Goal: Transaction & Acquisition: Purchase product/service

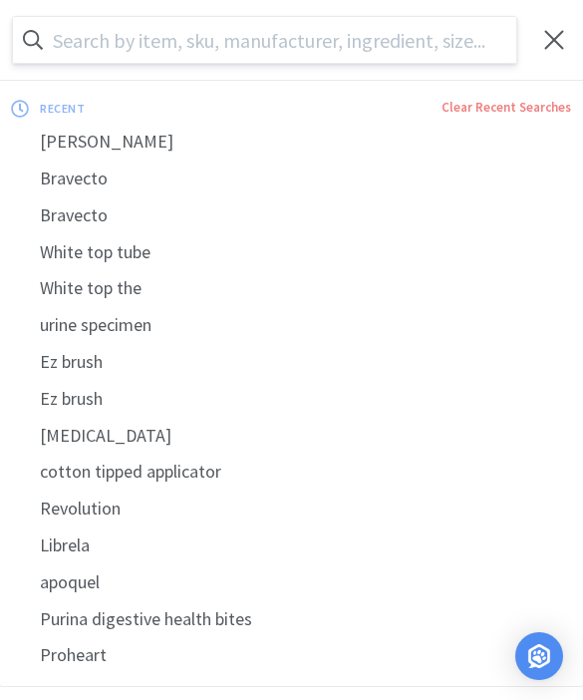
select select "1"
select select "100"
select select "2"
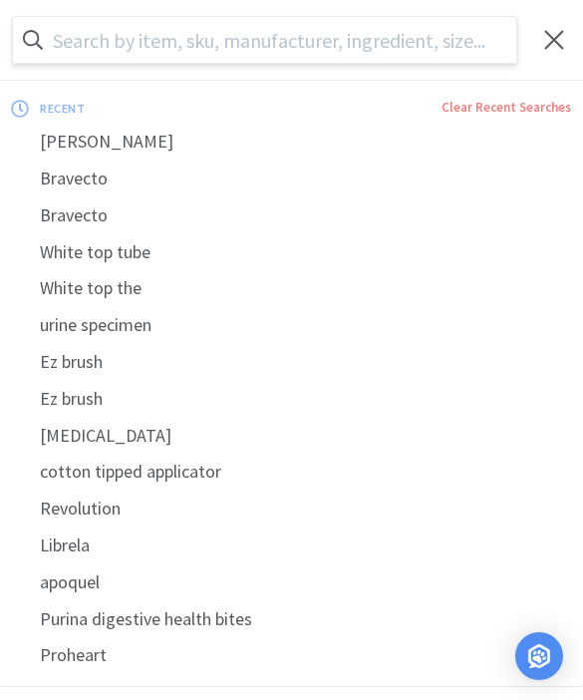
select select "1"
select select "50"
select select "3"
select select "5"
select select "1"
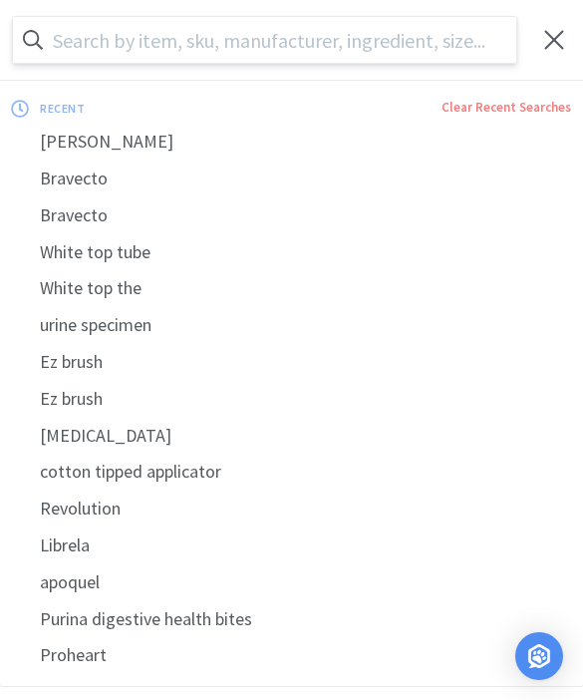
select select "4"
select select "1"
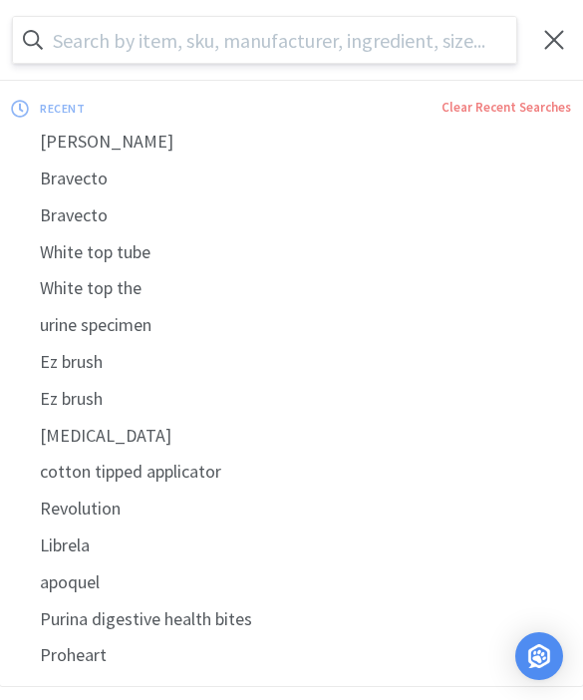
select select "1"
select select "2"
select select "3"
select select "2"
select select "1"
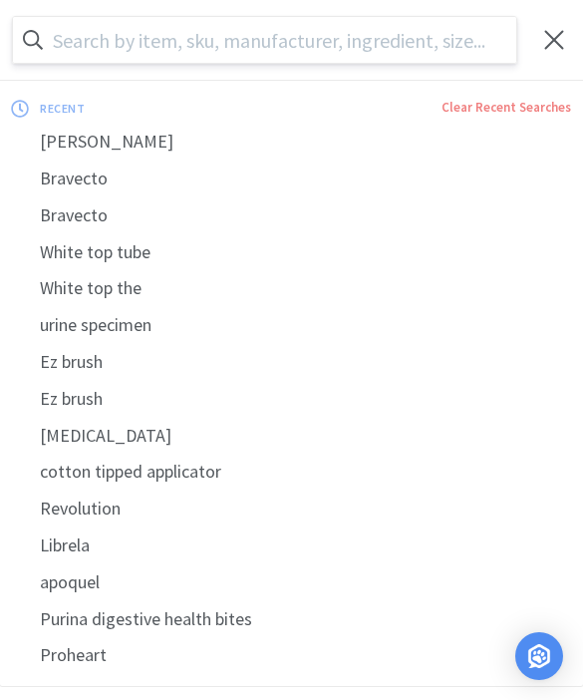
select select "3"
select select "1"
select select "10"
select select "1"
select select "3"
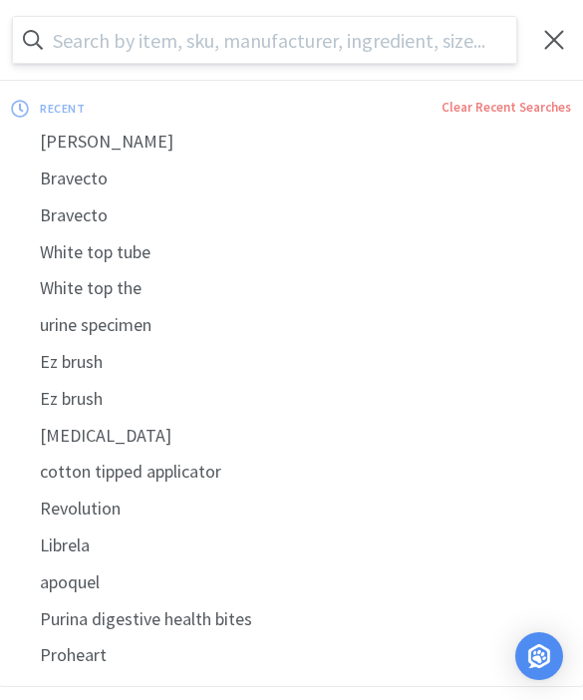
select select "2"
select select "1"
select select "2"
select select "1"
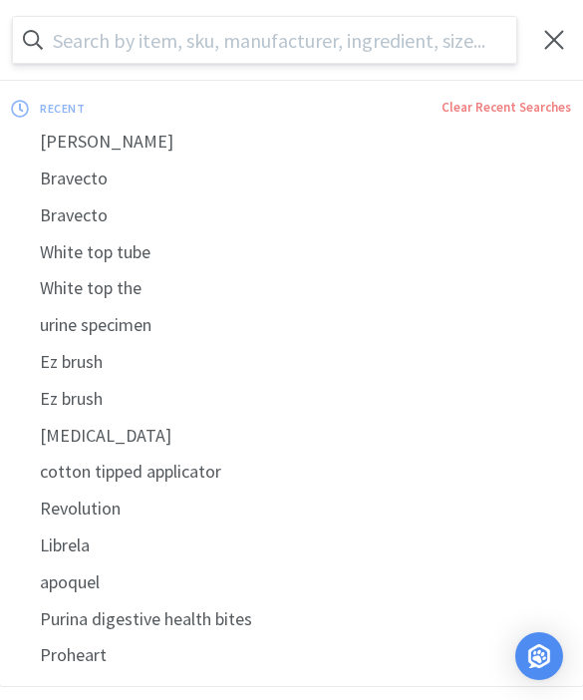
select select "1"
select select "5"
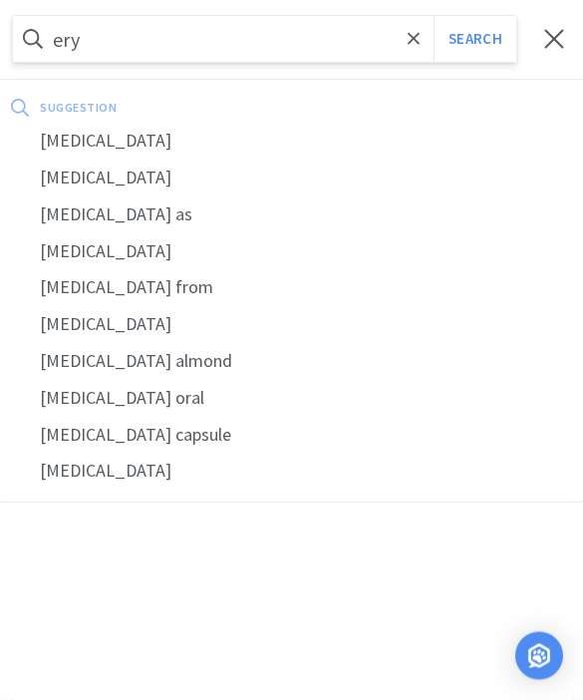
click at [85, 148] on div "[MEDICAL_DATA]" at bounding box center [291, 142] width 583 height 37
type input "[MEDICAL_DATA]"
select select "1"
select select "50"
select select "3"
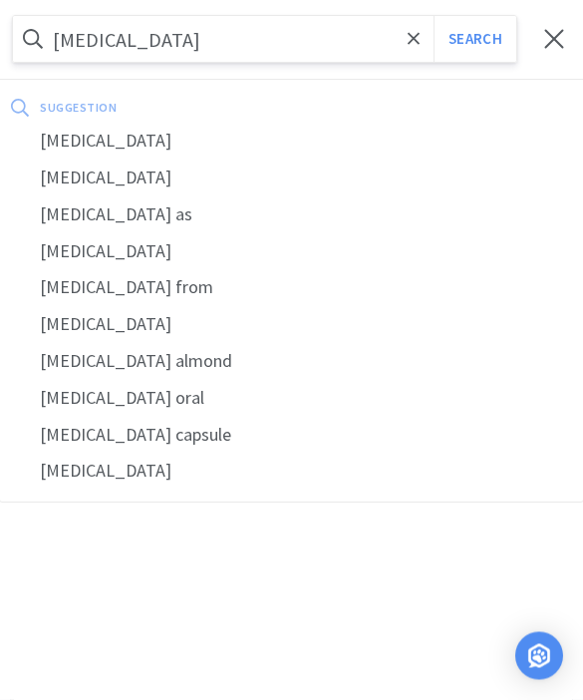
select select "5"
select select "1"
select select "4"
select select "1"
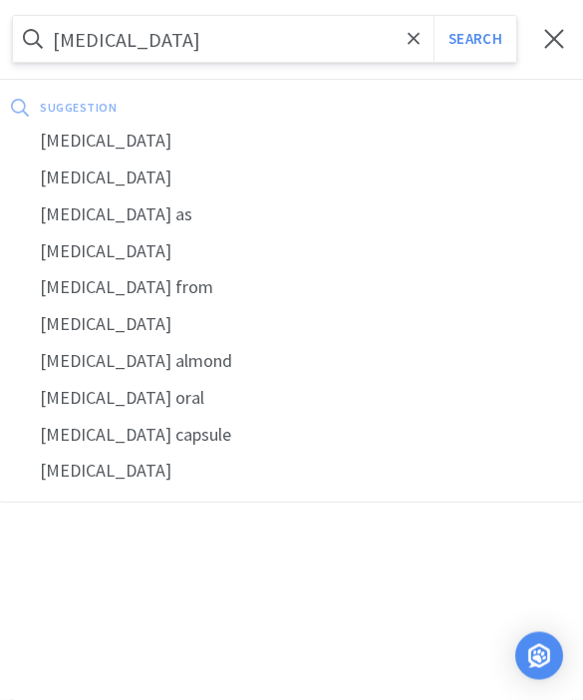
select select "1"
select select "2"
select select "3"
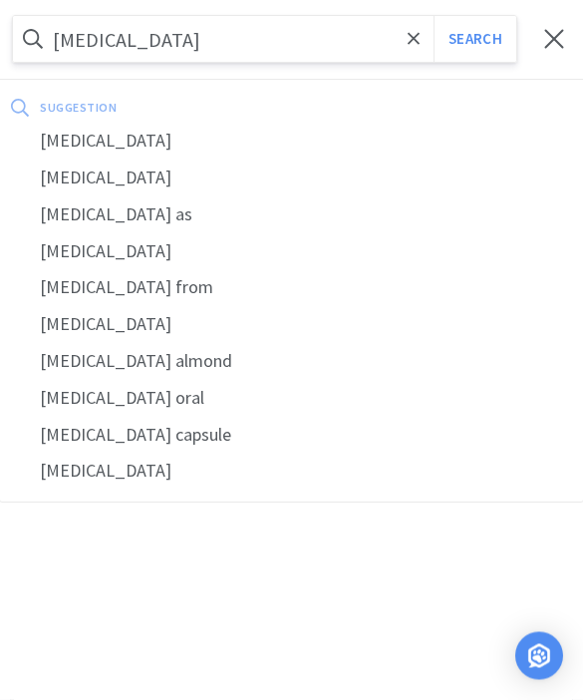
select select "2"
select select "1"
select select "3"
select select "1"
select select "10"
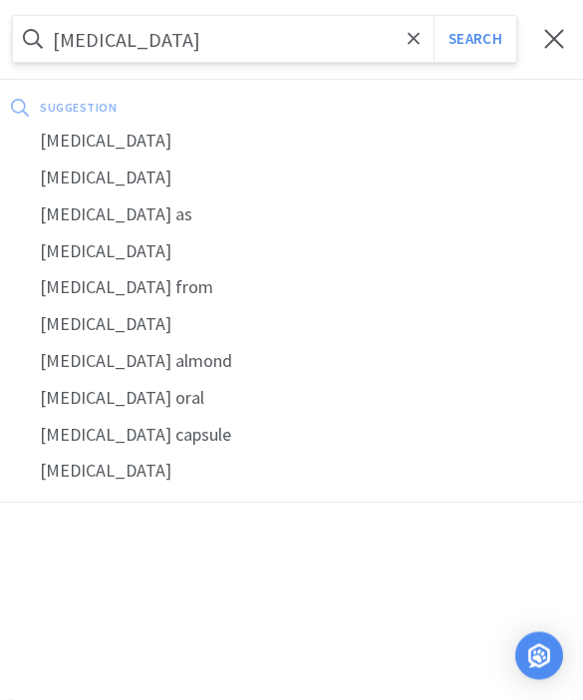
select select "1"
select select "3"
select select "2"
select select "1"
select select "2"
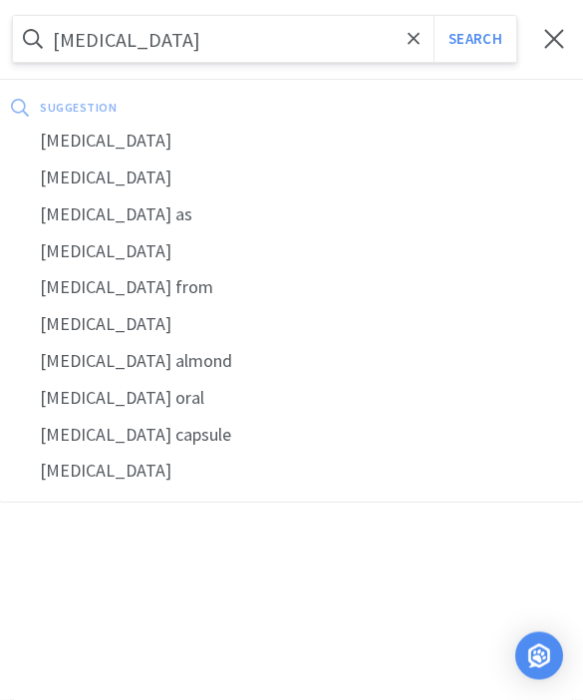
select select "1"
select select "5"
select select "100"
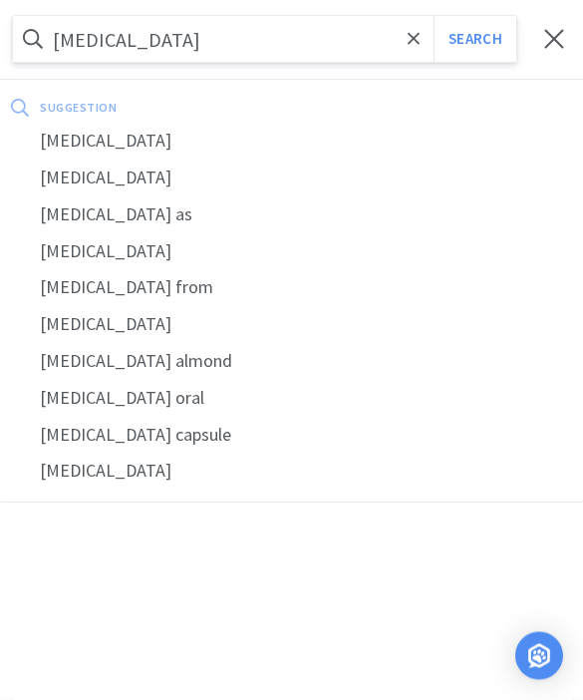
select select "2"
select select "1"
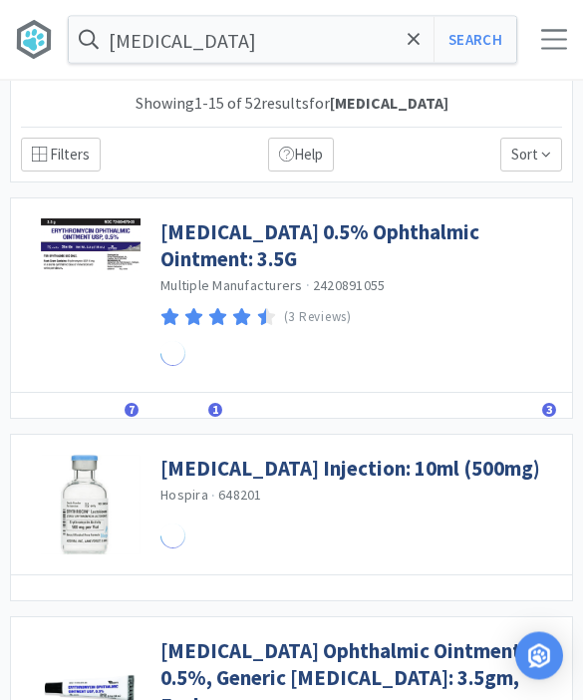
scroll to position [1, 0]
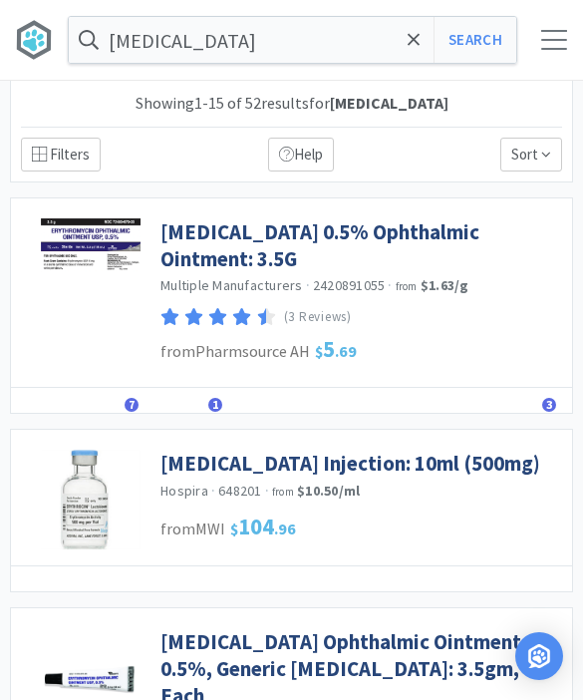
click at [198, 250] on link "[MEDICAL_DATA] 0.5% Ophthalmic Ointment: 3.5G" at bounding box center [362, 245] width 402 height 55
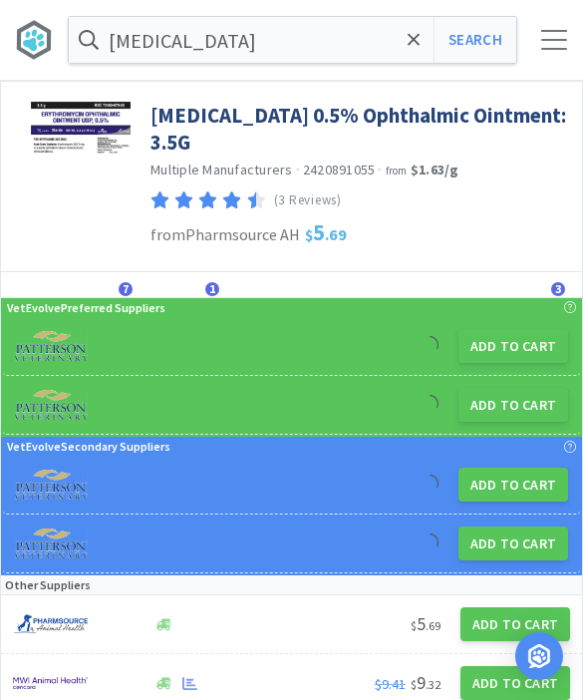
click at [524, 354] on button "Add to Cart" at bounding box center [514, 346] width 110 height 34
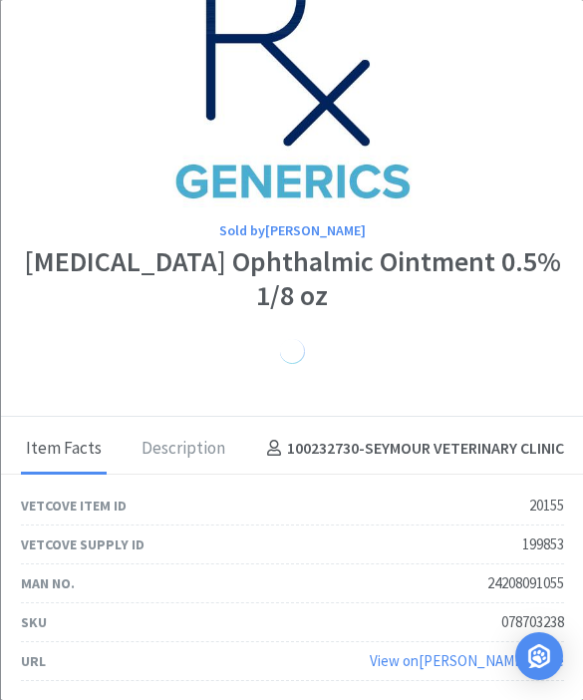
scroll to position [71, 0]
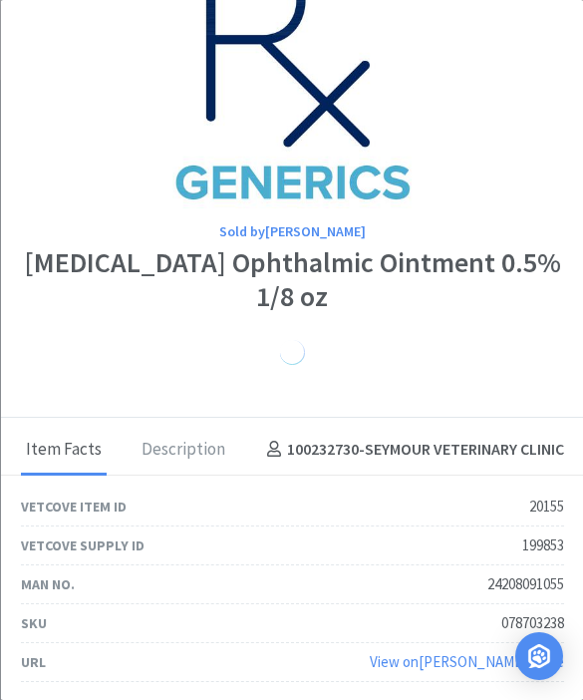
select select "1"
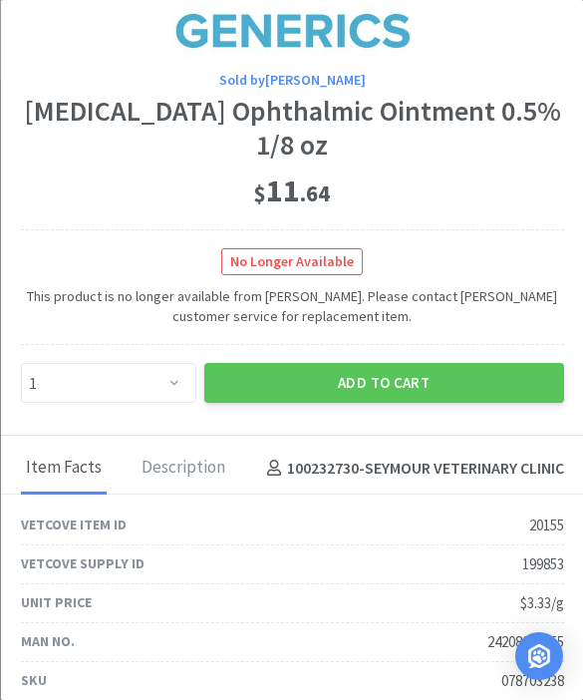
scroll to position [232, 0]
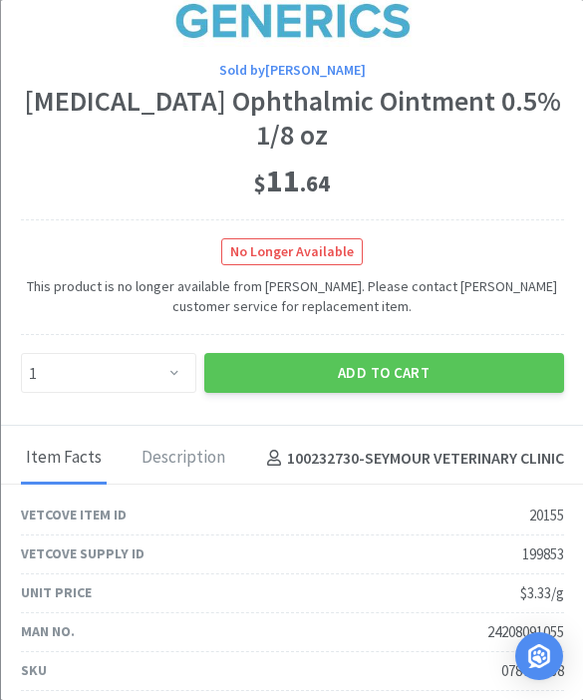
select select "1"
select select "50"
select select "3"
select select "5"
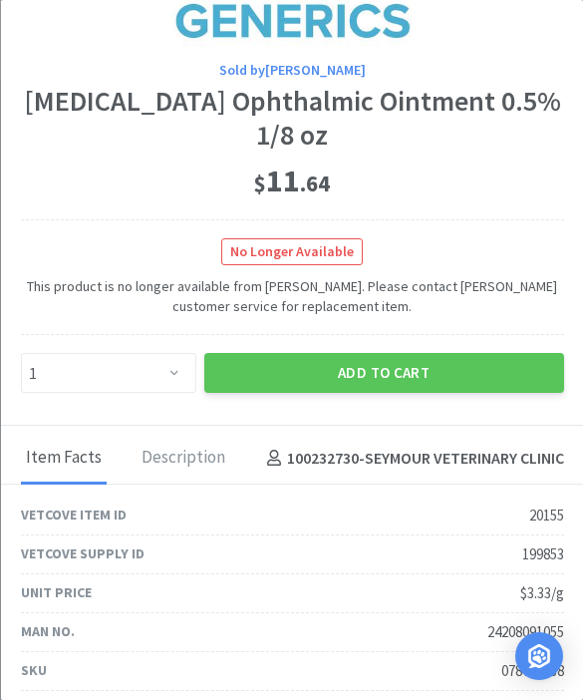
select select "1"
select select "4"
select select "1"
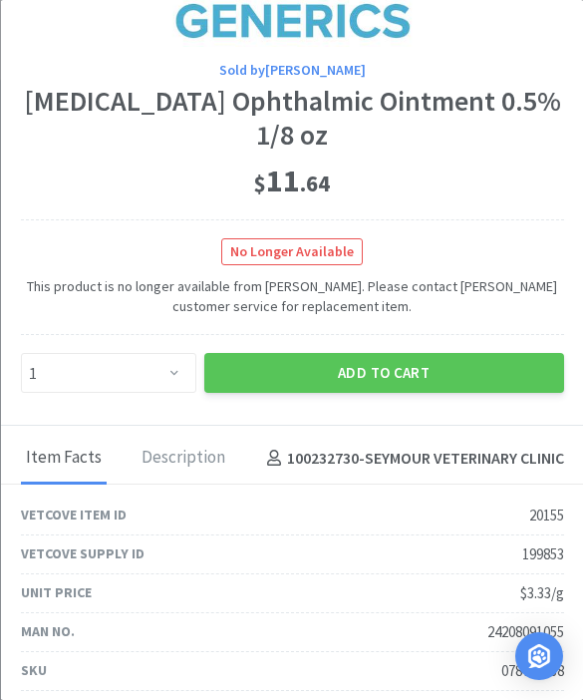
select select "1"
select select "2"
select select "3"
select select "2"
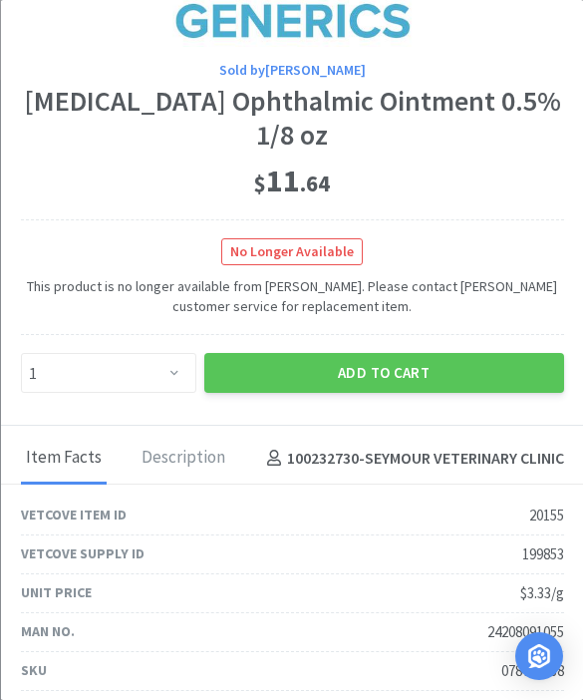
select select "1"
select select "3"
select select "1"
select select "10"
select select "1"
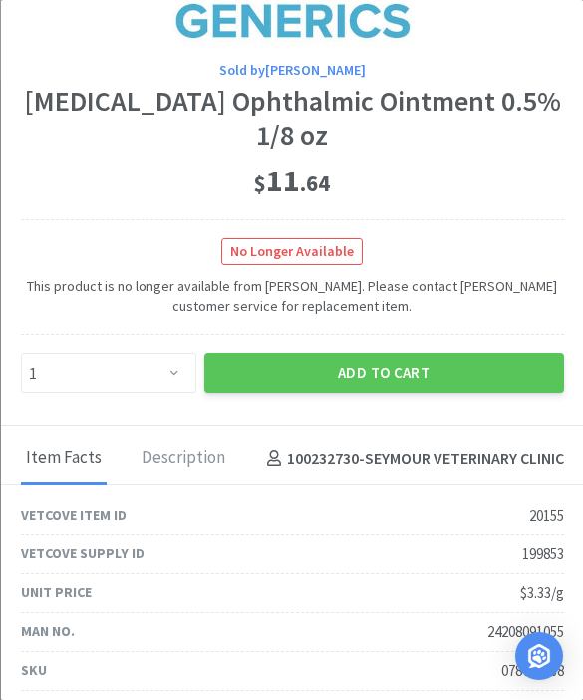
select select "3"
select select "2"
select select "1"
select select "2"
select select "1"
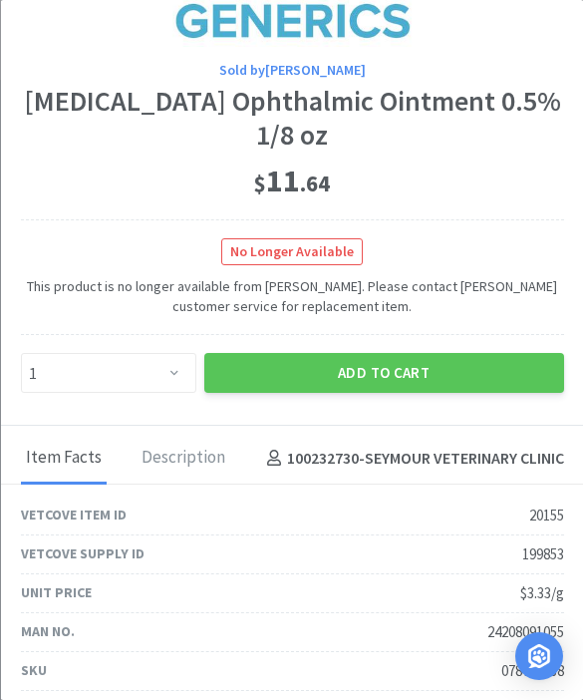
select select "1"
select select "5"
select select "100"
select select "2"
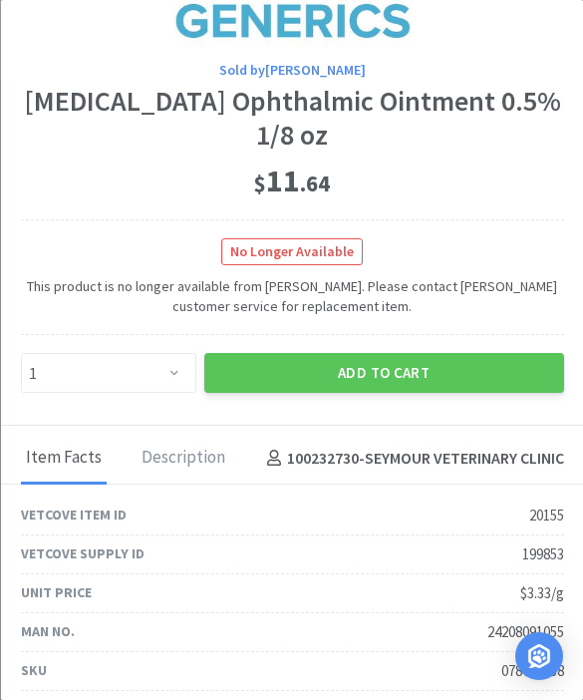
select select "1"
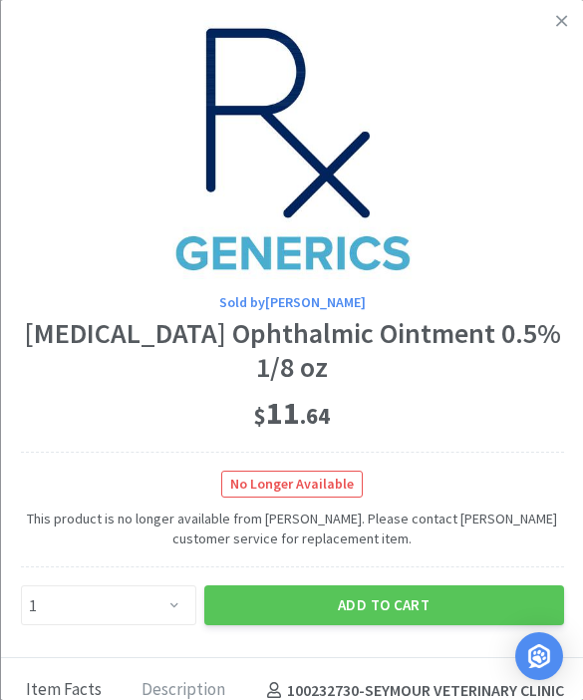
scroll to position [1, 0]
click at [563, 30] on link at bounding box center [562, 21] width 35 height 43
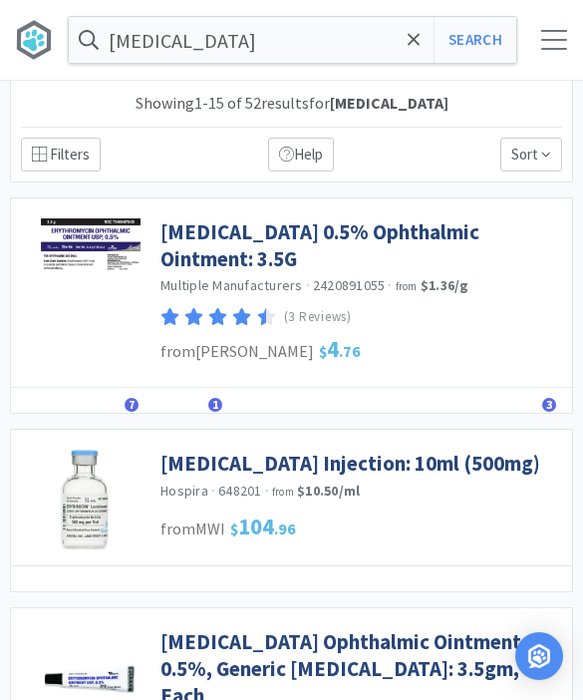
click at [476, 218] on link "[MEDICAL_DATA] 0.5% Ophthalmic Ointment: 3.5G" at bounding box center [362, 245] width 402 height 55
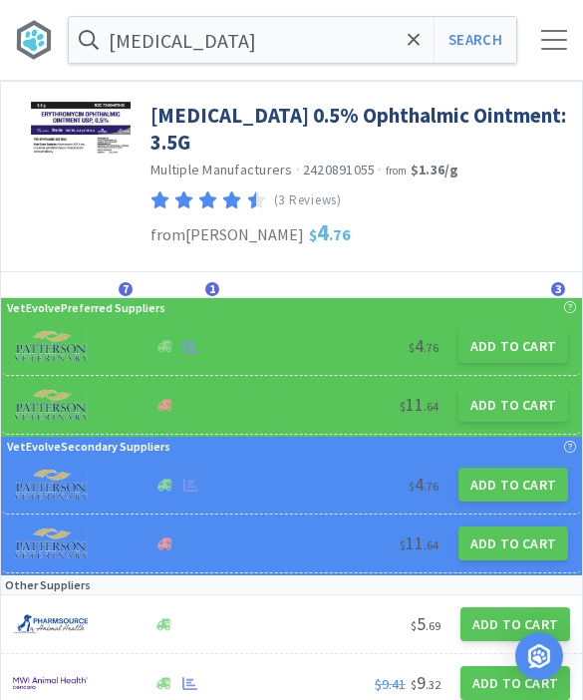
click at [523, 343] on button "Add to Cart" at bounding box center [514, 346] width 110 height 34
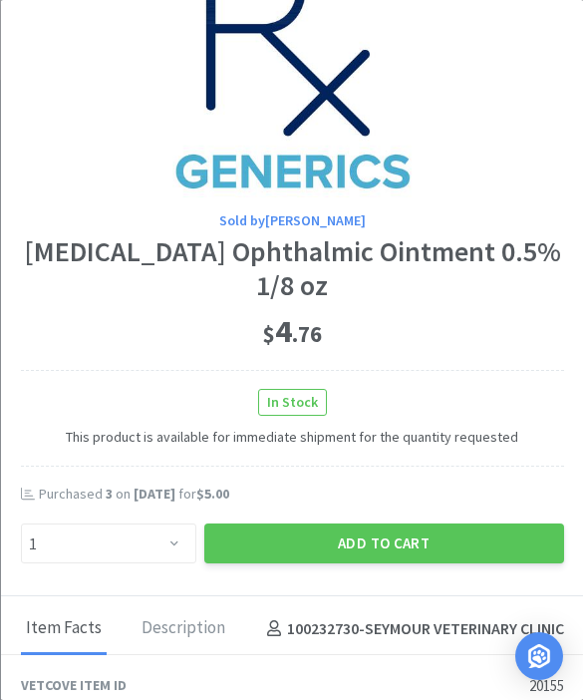
scroll to position [137, 0]
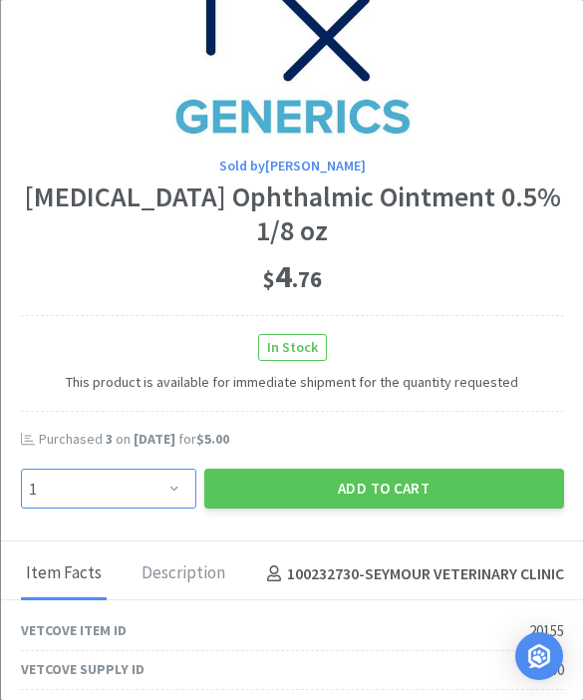
click at [176, 494] on select "Enter Quantity 1 2 3 4 5 6 7 8 9 10 11 12 13 14 15 16 17 18 19 20 Enter Quantity" at bounding box center [108, 489] width 176 height 40
select select "3"
click at [359, 487] on button "Add to Cart" at bounding box center [383, 489] width 360 height 40
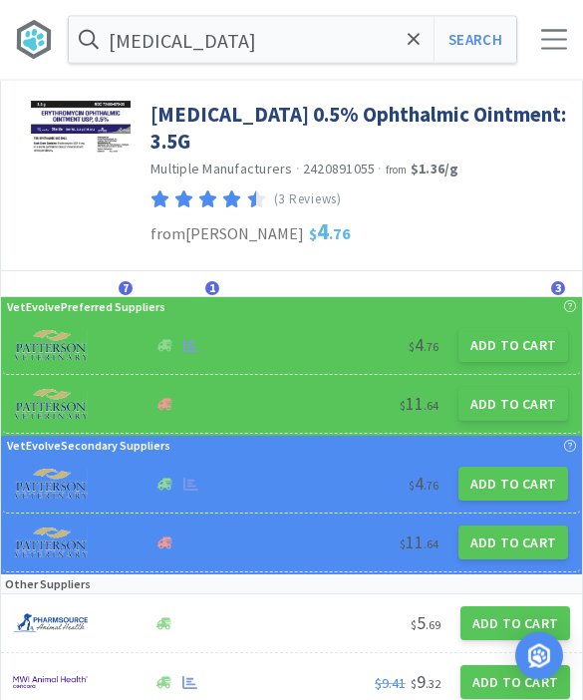
scroll to position [1, 0]
click at [398, 53] on input "[MEDICAL_DATA]" at bounding box center [293, 40] width 448 height 46
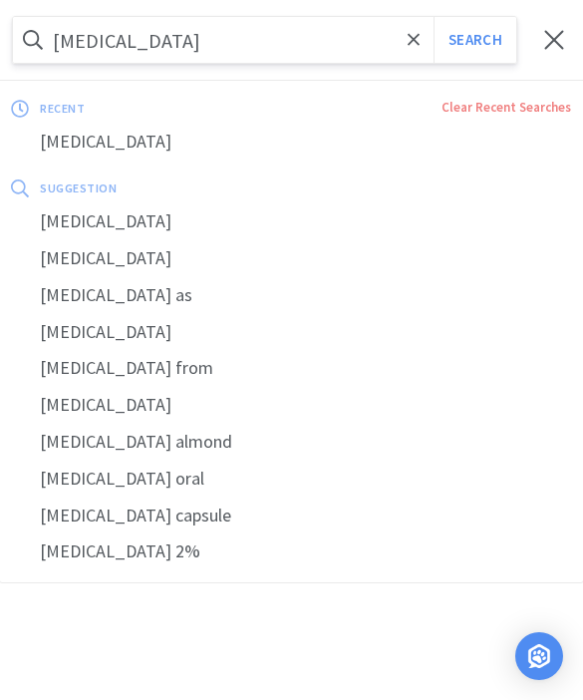
scroll to position [0, 0]
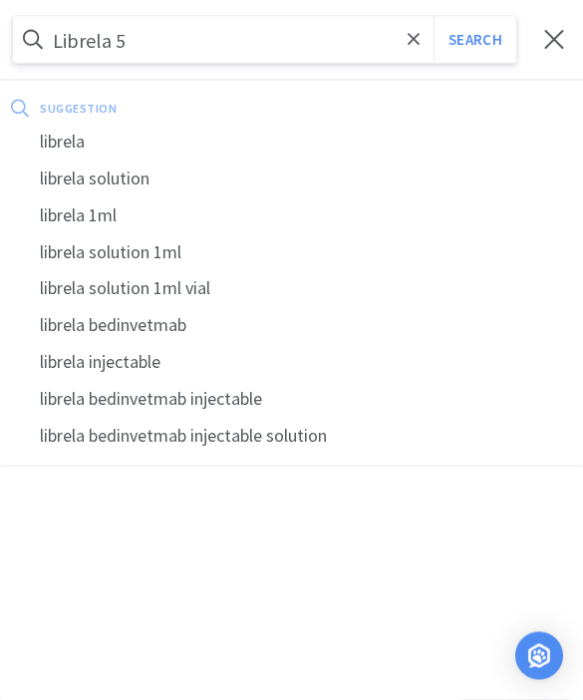
type input "Librela 5"
click at [475, 39] on button "Search" at bounding box center [475, 40] width 83 height 46
select select "1"
select select "50"
select select "3"
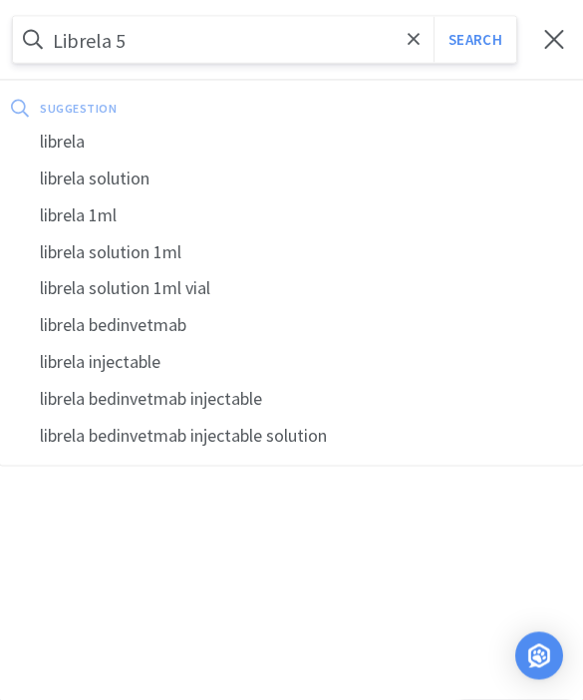
select select "5"
select select "1"
select select "4"
select select "1"
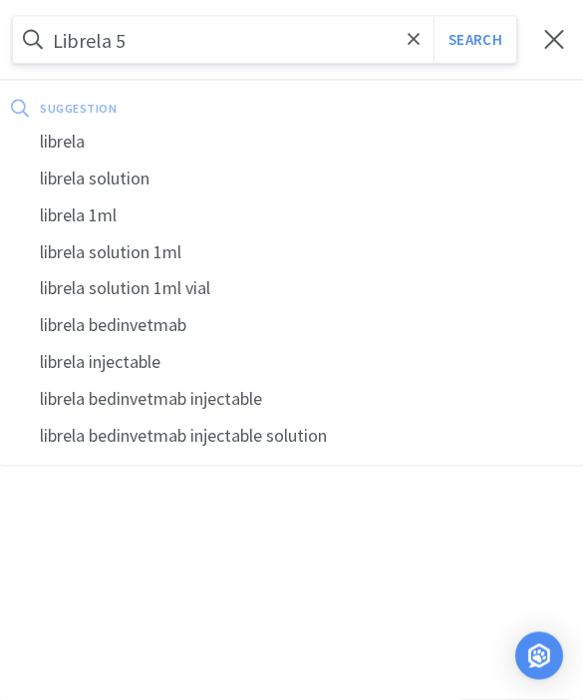
select select "1"
select select "2"
select select "3"
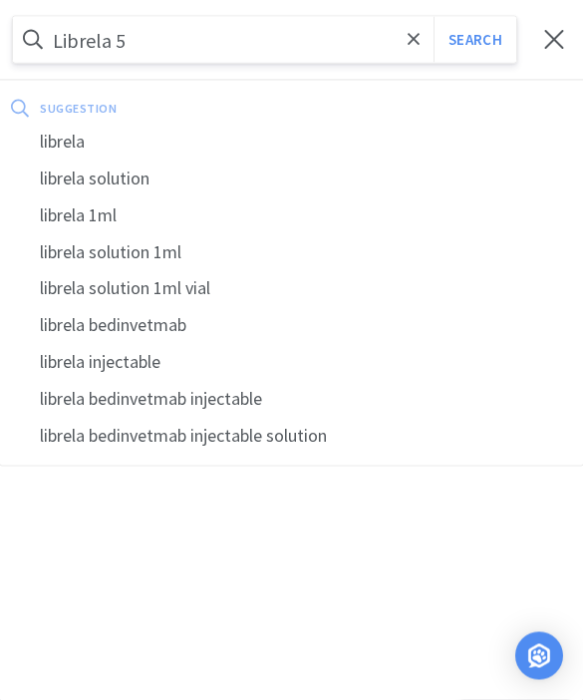
select select "2"
select select "1"
select select "3"
select select "1"
select select "3"
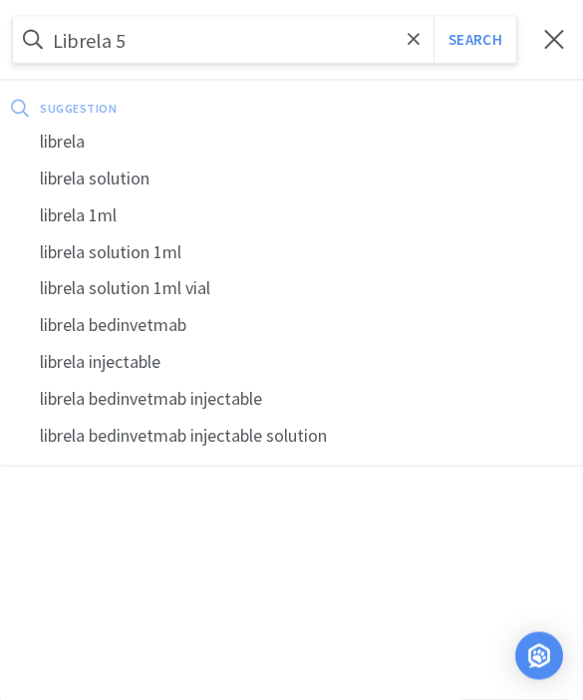
select select "10"
select select "1"
select select "3"
select select "2"
select select "1"
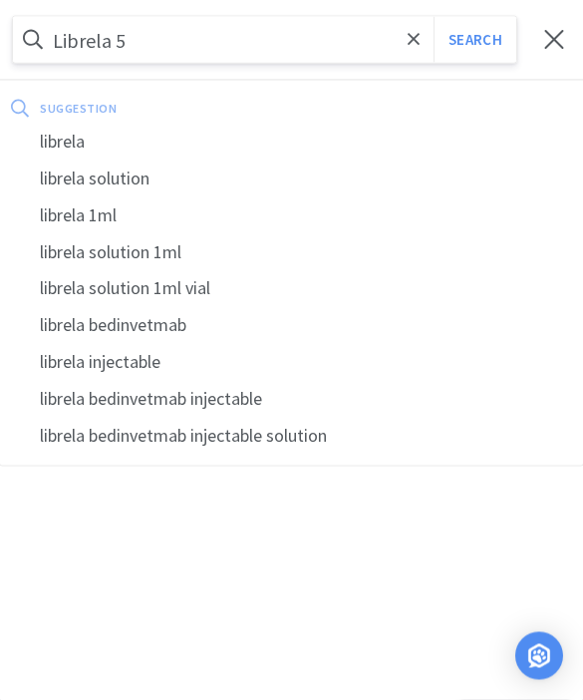
select select "2"
select select "1"
select select "5"
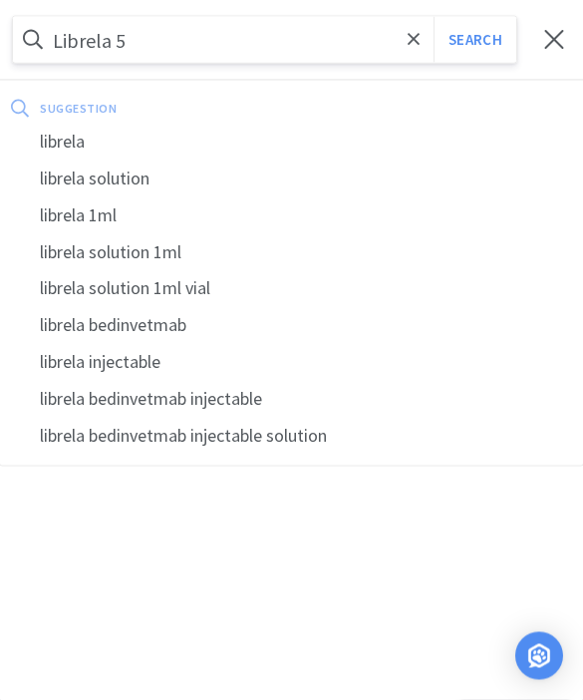
select select "100"
select select "2"
select select "1"
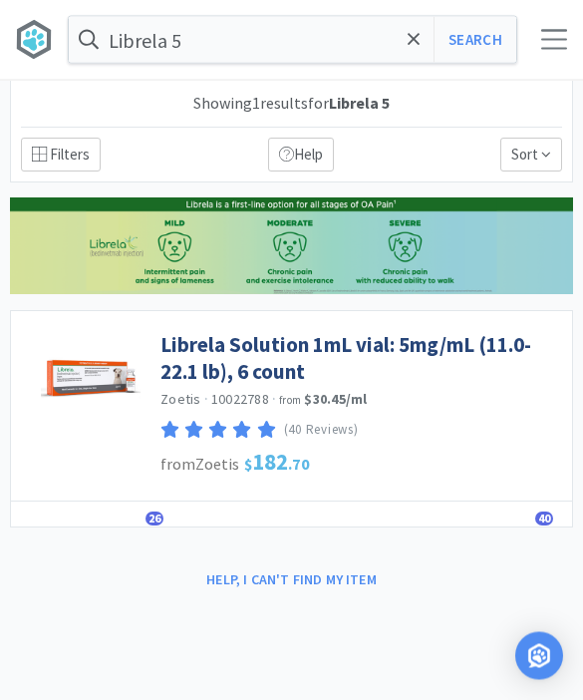
scroll to position [1, 0]
click at [381, 346] on link "Librela Solution 1mL vial: 5mg/mL (11.0-22.1 lb), 6 count" at bounding box center [362, 358] width 402 height 55
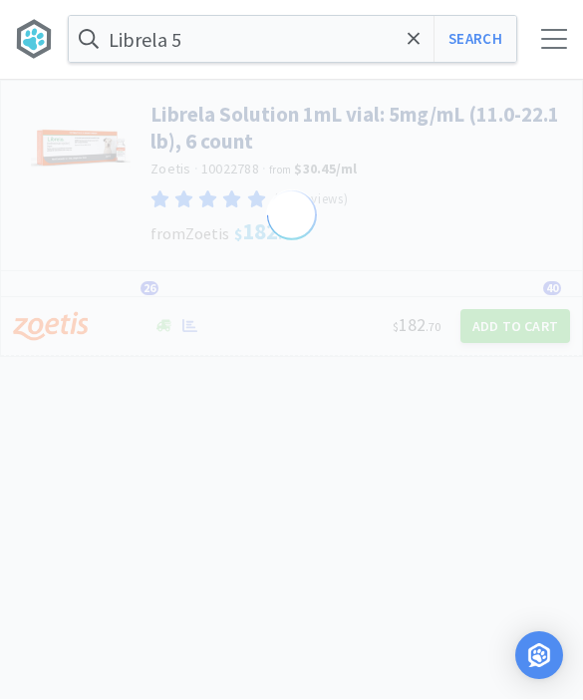
select select "605232"
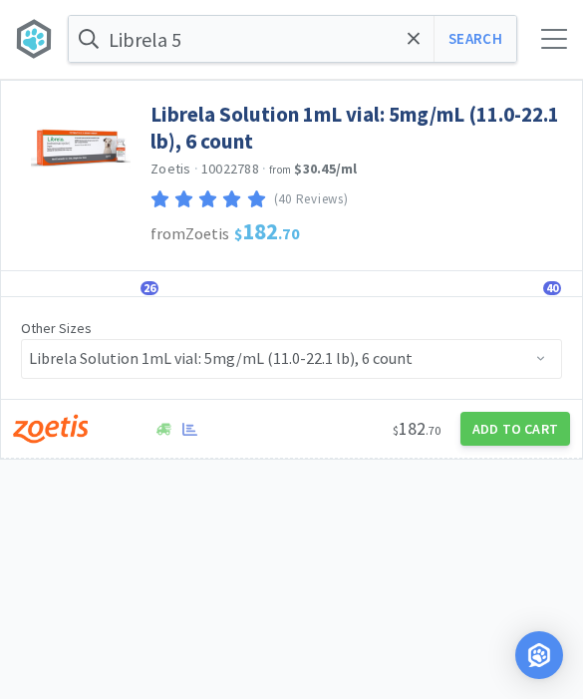
click at [517, 427] on button "Add to Cart" at bounding box center [516, 430] width 110 height 34
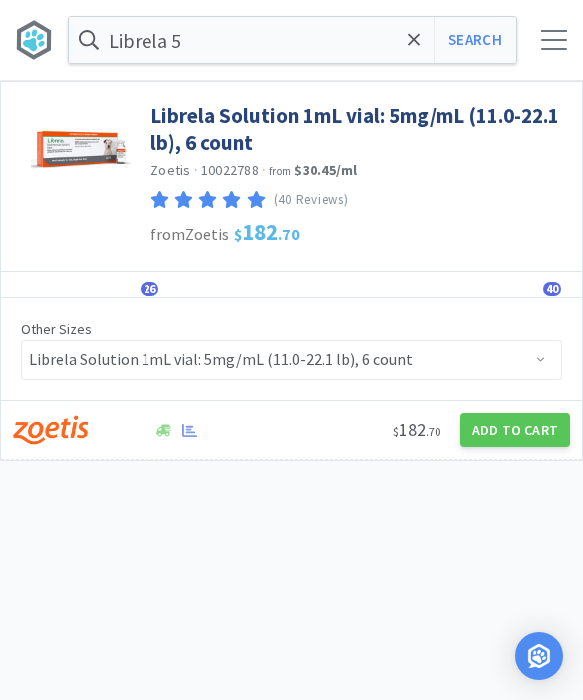
select select "1"
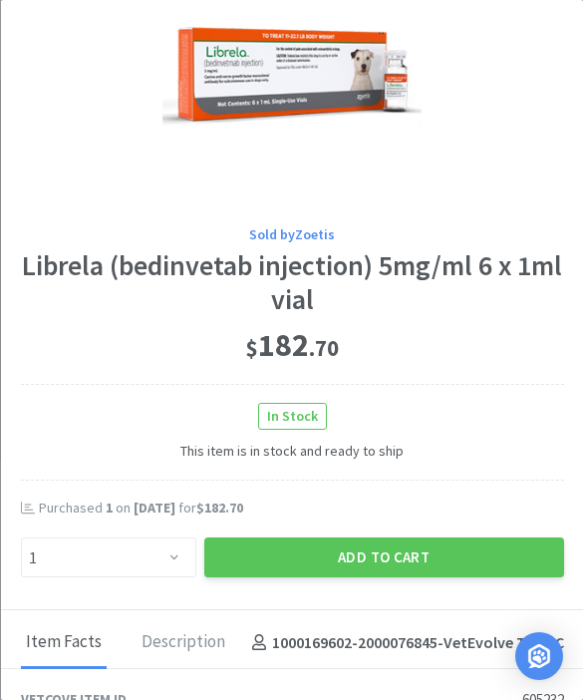
scroll to position [129, 0]
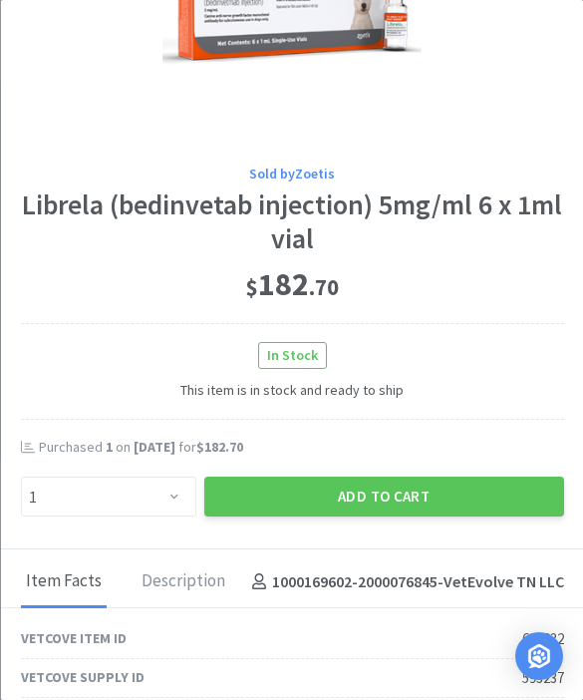
click at [426, 489] on button "Add to Cart" at bounding box center [383, 497] width 360 height 40
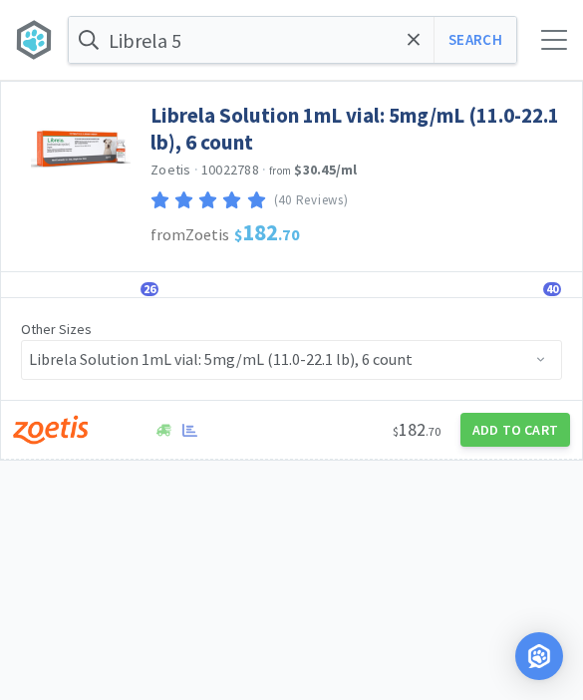
click at [415, 30] on icon at bounding box center [414, 40] width 13 height 20
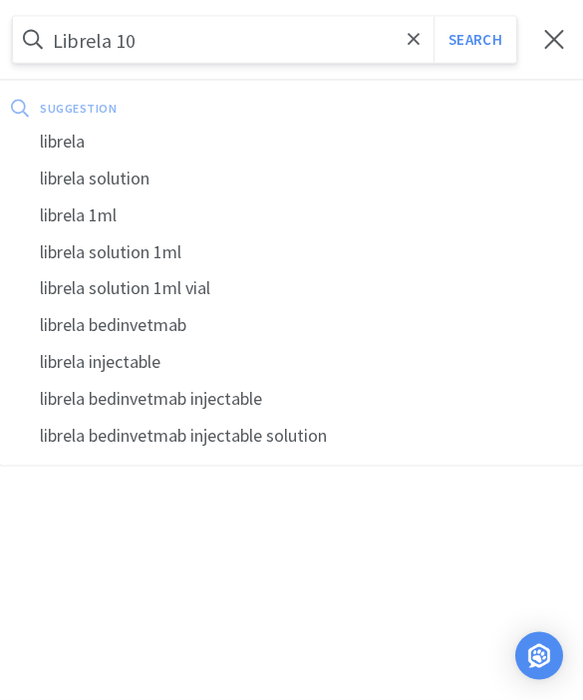
type input "Librela 10"
click at [475, 40] on button "Search" at bounding box center [475, 40] width 83 height 46
select select "1"
select select "50"
select select "3"
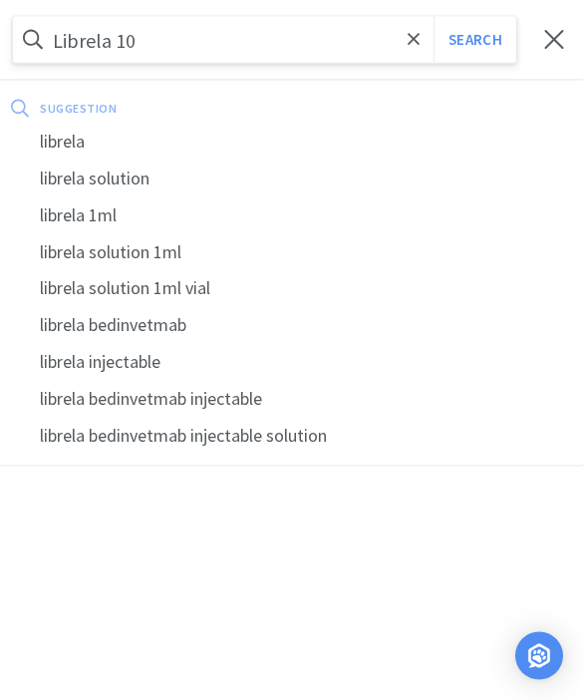
select select "5"
select select "1"
select select "4"
select select "1"
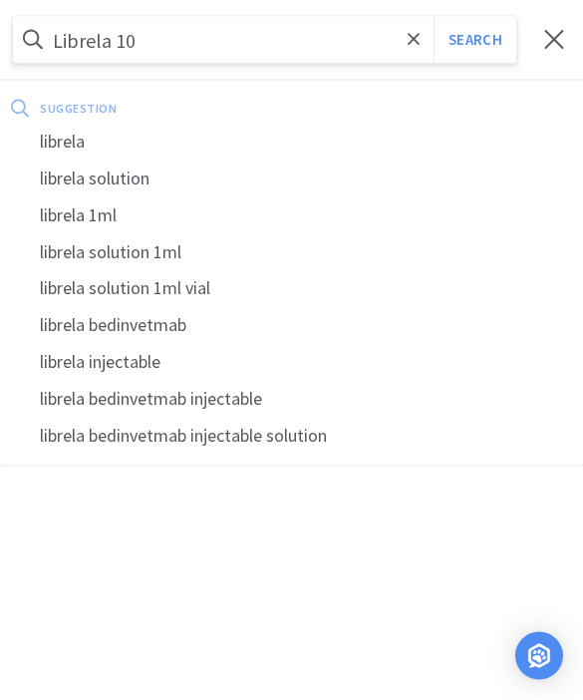
select select "1"
select select "2"
select select "3"
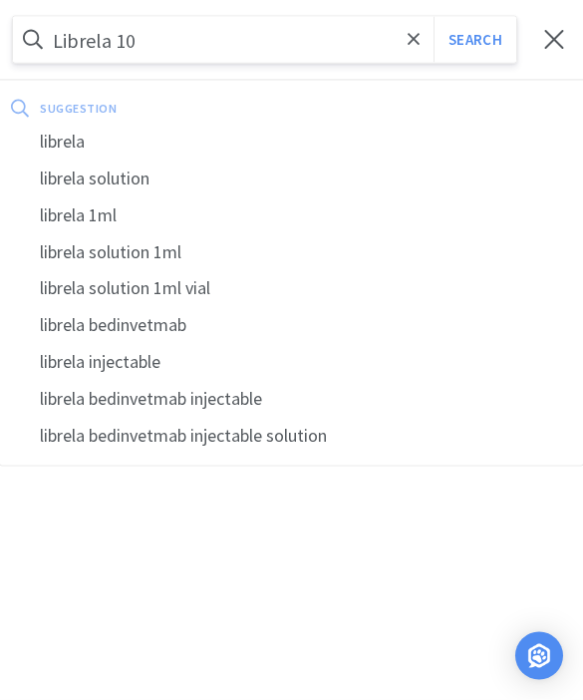
select select "2"
select select "1"
select select "3"
select select "1"
select select "3"
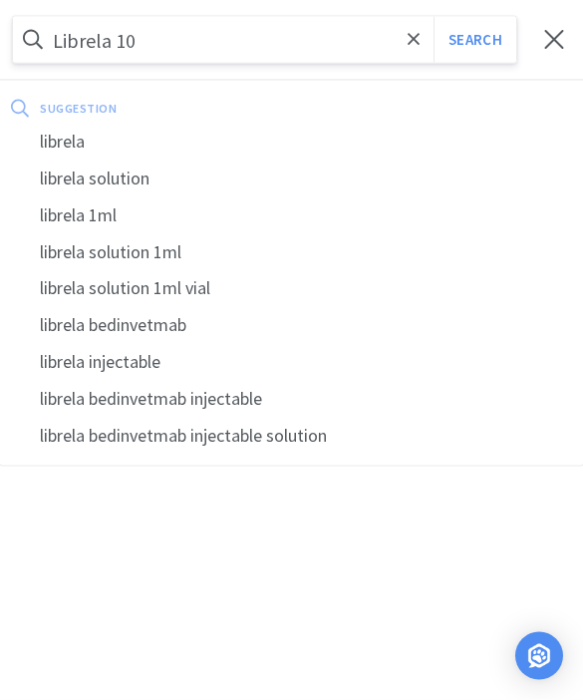
select select "10"
select select "1"
select select "3"
select select "2"
select select "1"
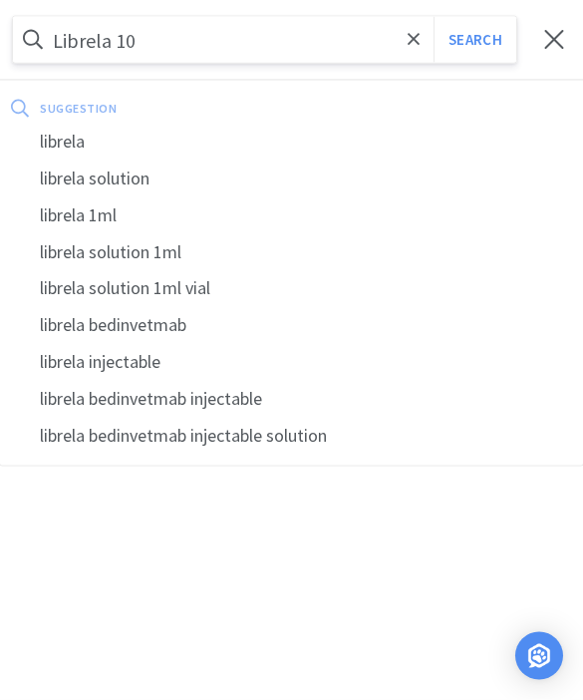
select select "2"
select select "1"
select select "5"
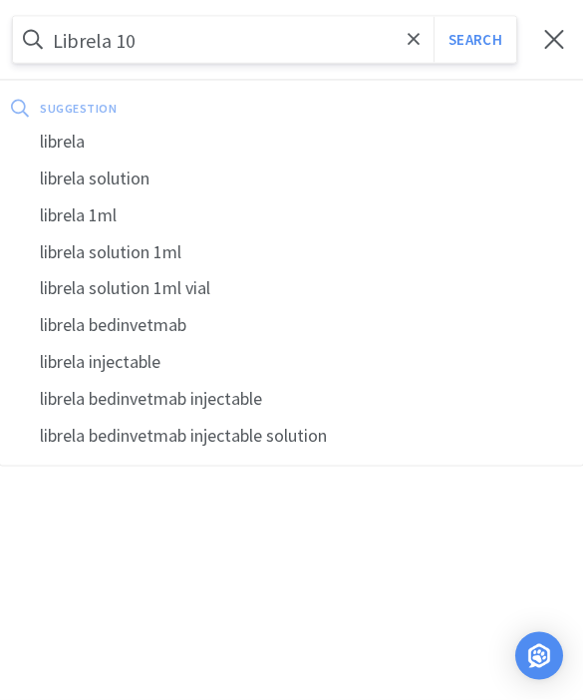
select select "100"
select select "2"
select select "1"
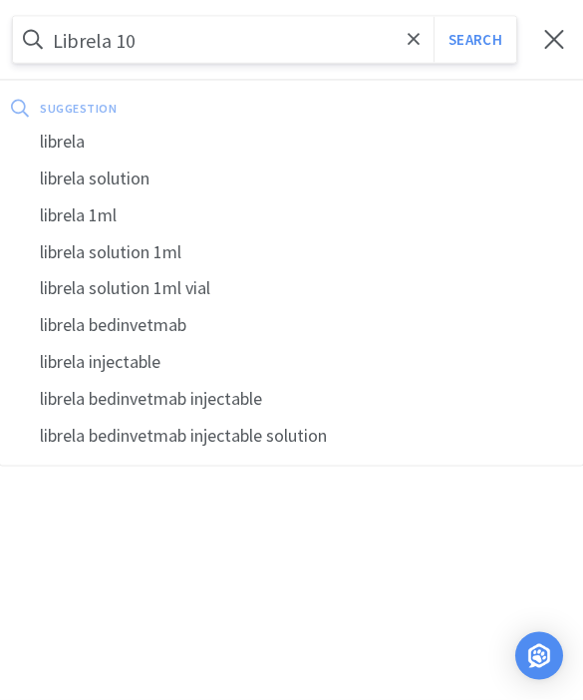
select select "1"
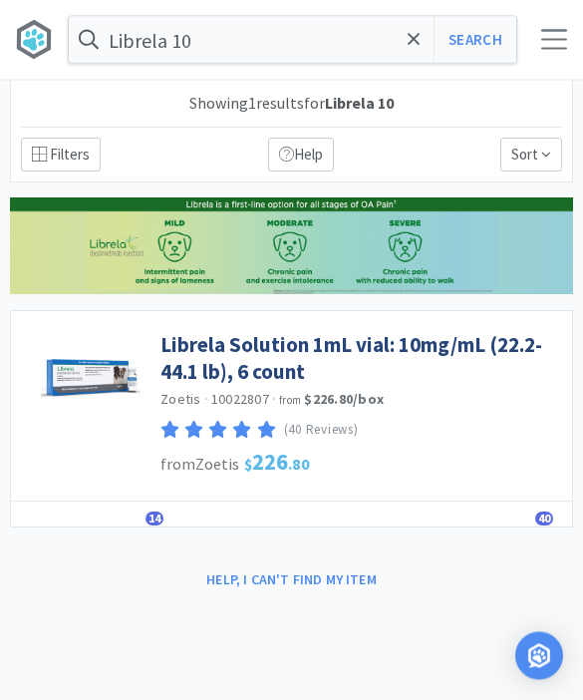
scroll to position [1, 0]
click at [377, 348] on link "Librela Solution 1mL vial: 10mg/mL (22.2-44.1 lb), 6 count" at bounding box center [362, 358] width 402 height 55
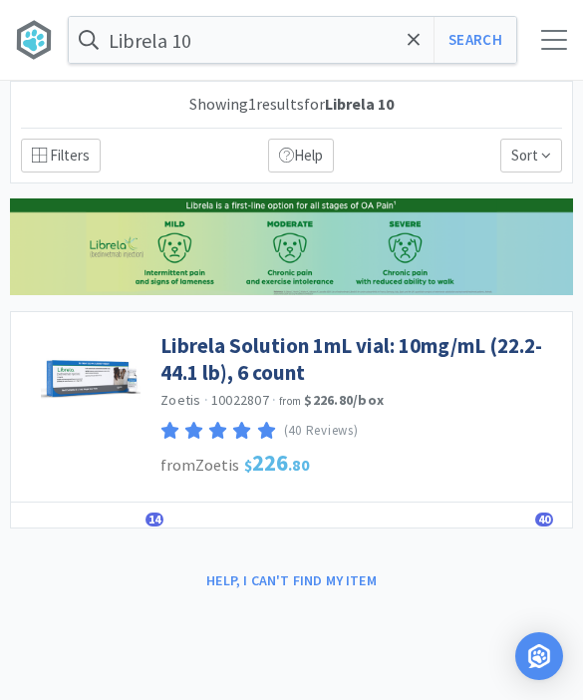
select select "605234"
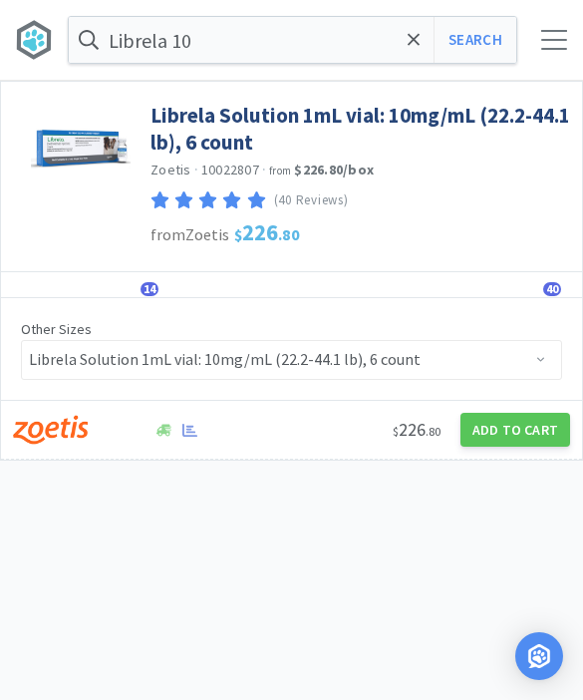
click at [510, 434] on button "Add to Cart" at bounding box center [516, 430] width 110 height 34
select select "1"
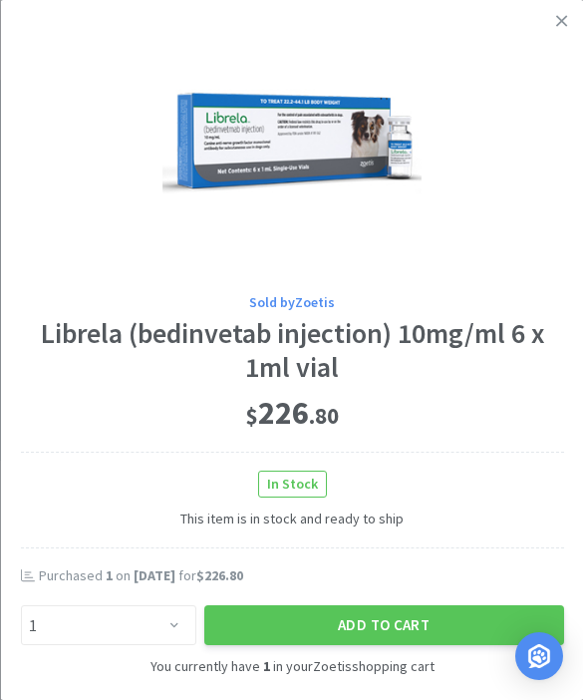
click at [558, 26] on icon at bounding box center [562, 20] width 11 height 11
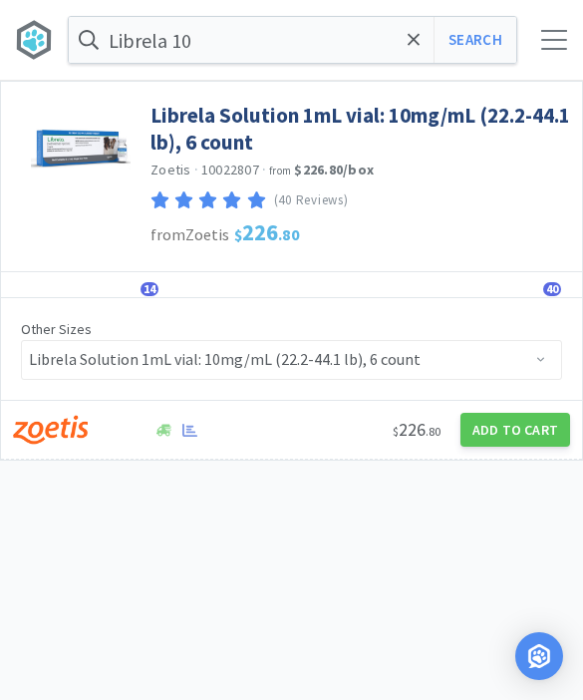
click at [356, 45] on input "Librela 10" at bounding box center [293, 40] width 448 height 46
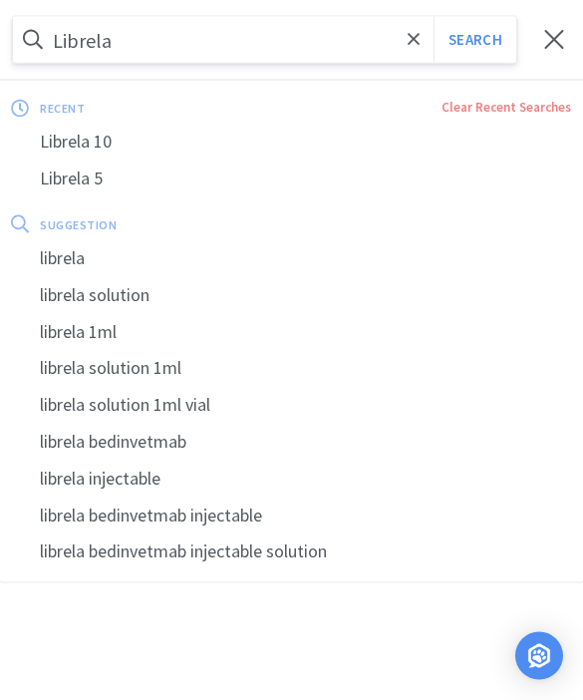
type input "Librela"
click at [475, 40] on button "Search" at bounding box center [475, 40] width 83 height 46
select select "1"
select select "50"
select select "3"
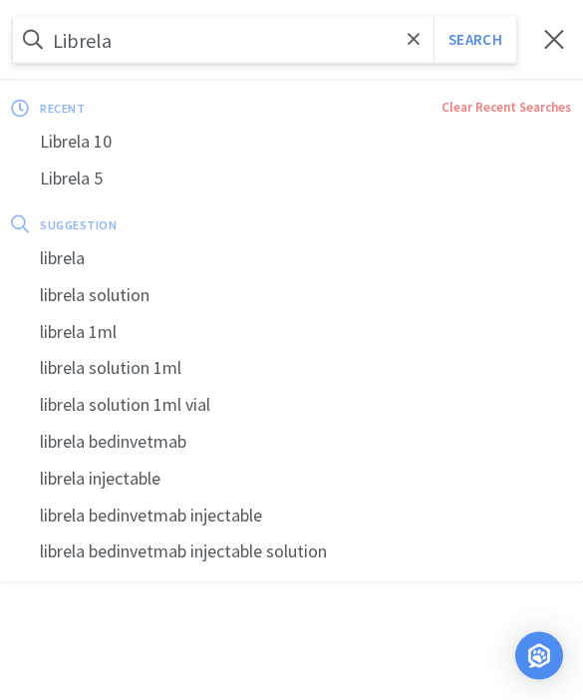
select select "5"
select select "1"
select select "4"
select select "1"
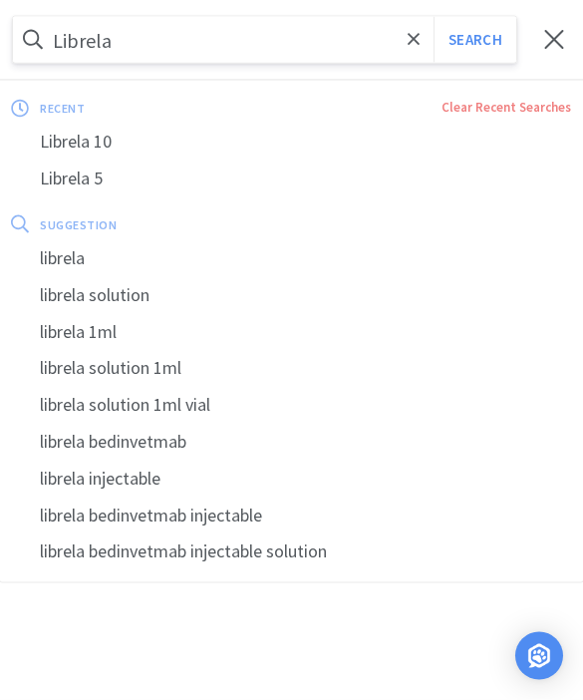
select select "1"
select select "2"
select select "3"
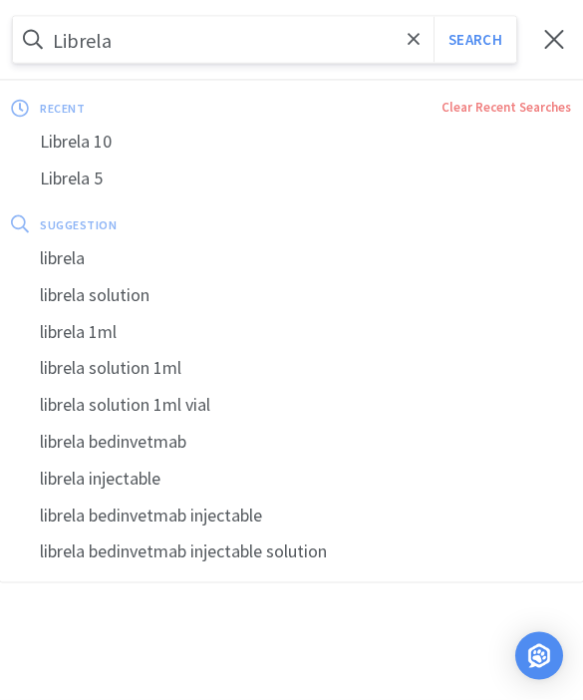
select select "2"
select select "1"
select select "3"
select select "1"
select select "3"
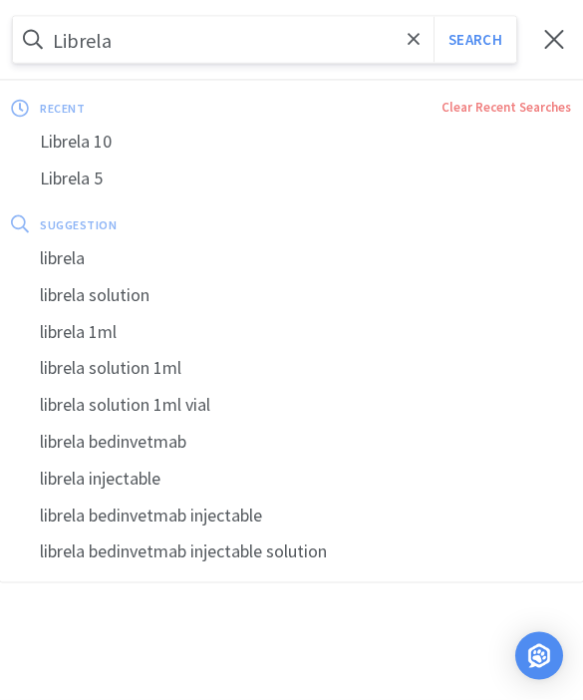
select select "10"
select select "1"
select select "3"
select select "2"
select select "1"
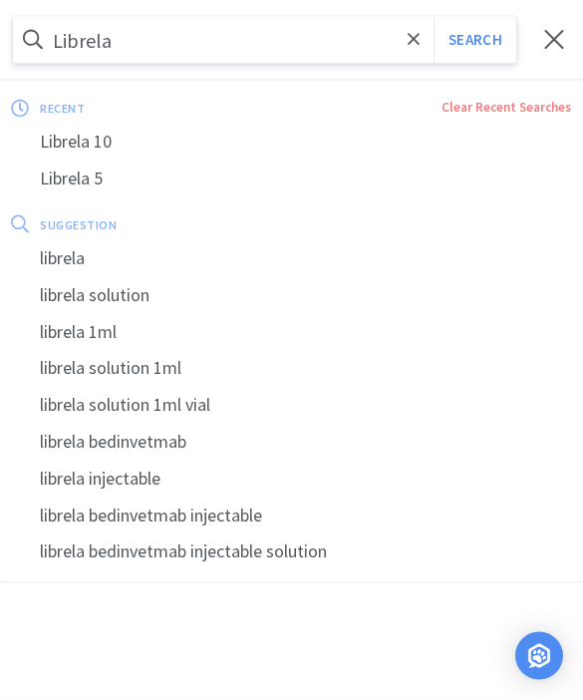
select select "2"
select select "1"
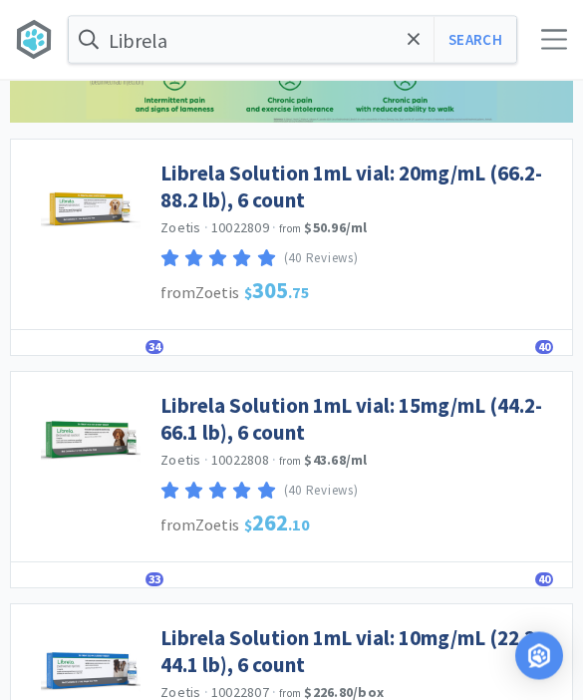
scroll to position [173, 0]
click at [431, 404] on link "Librela Solution 1mL vial: 15mg/mL (44.2-66.1 lb), 6 count" at bounding box center [362, 419] width 402 height 55
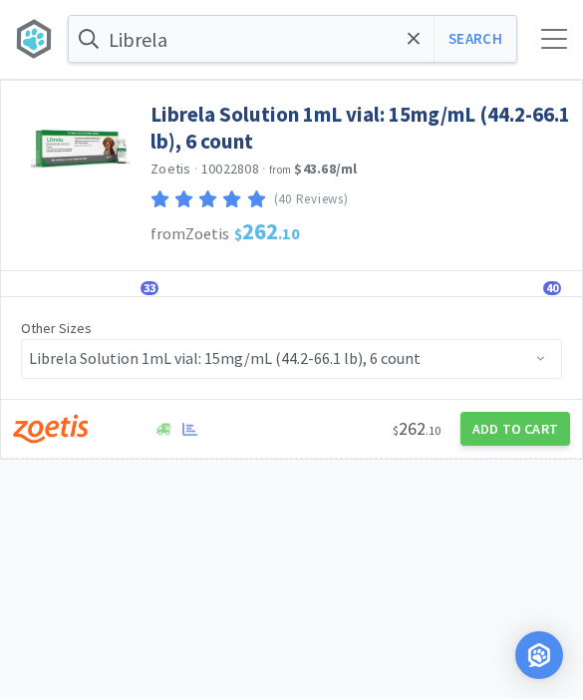
click at [515, 432] on button "Add to Cart" at bounding box center [516, 430] width 110 height 34
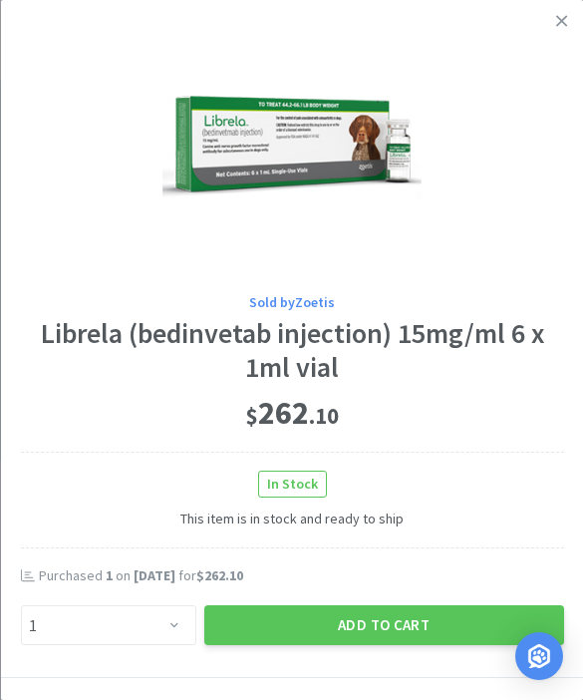
click at [413, 616] on button "Add to Cart" at bounding box center [383, 625] width 360 height 40
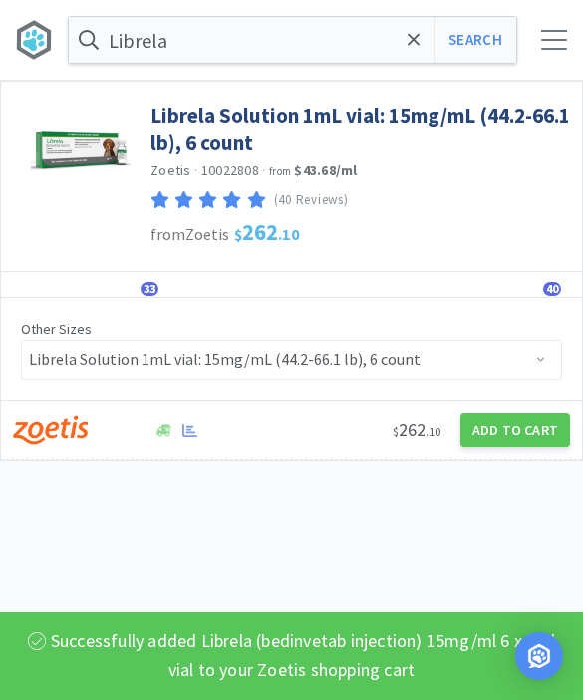
click at [489, 44] on button "Search" at bounding box center [475, 40] width 83 height 46
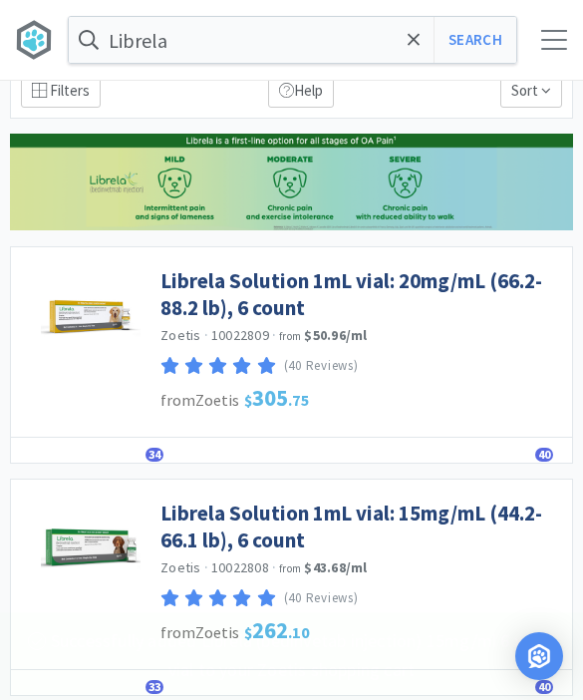
scroll to position [66, 0]
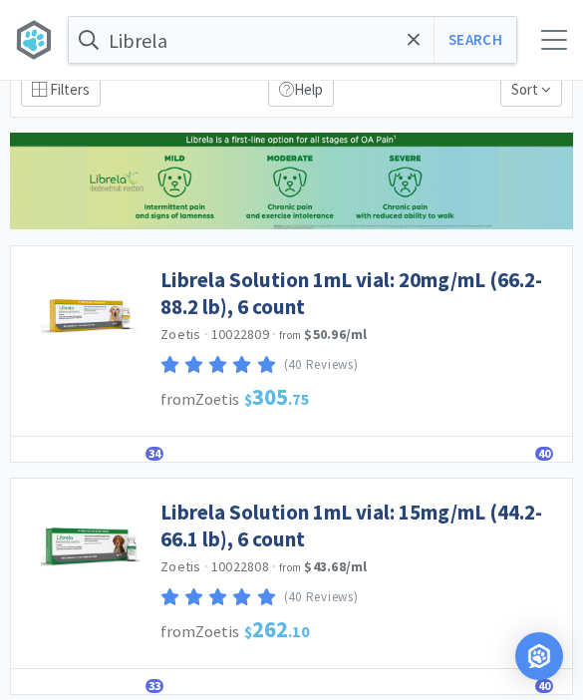
click at [501, 289] on link "Librela Solution 1mL vial: 20mg/mL (66.2-88.2 lb), 6 count" at bounding box center [362, 293] width 402 height 55
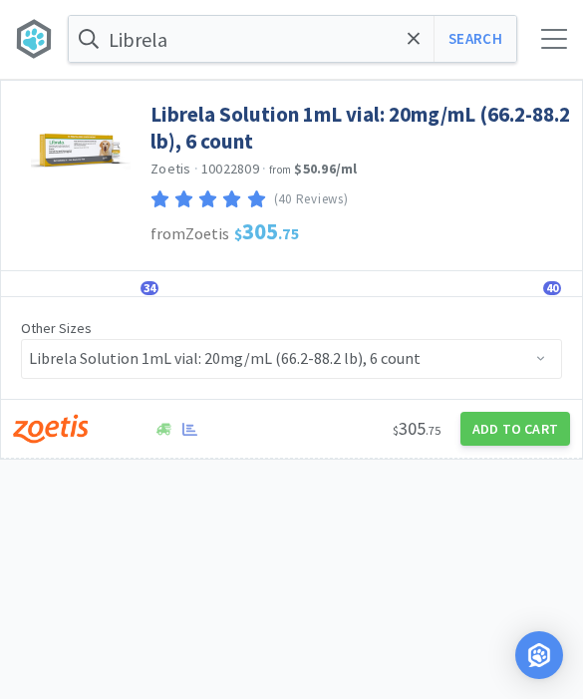
click at [540, 428] on button "Add to Cart" at bounding box center [516, 430] width 110 height 34
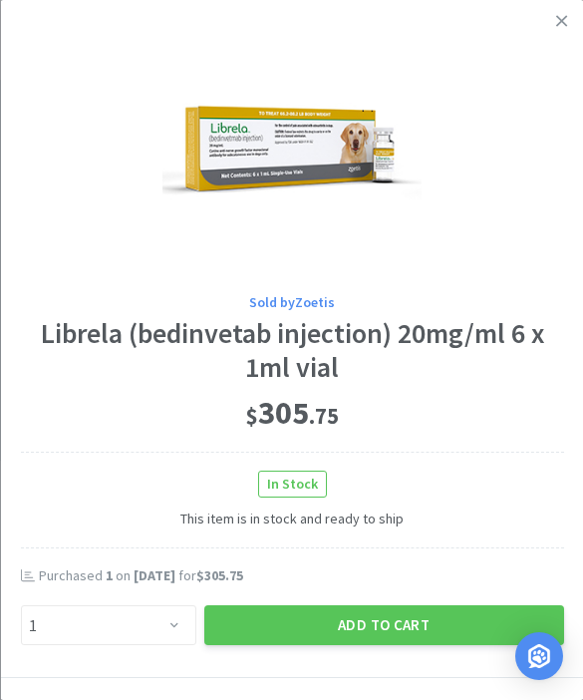
click at [427, 624] on button "Add to Cart" at bounding box center [383, 625] width 360 height 40
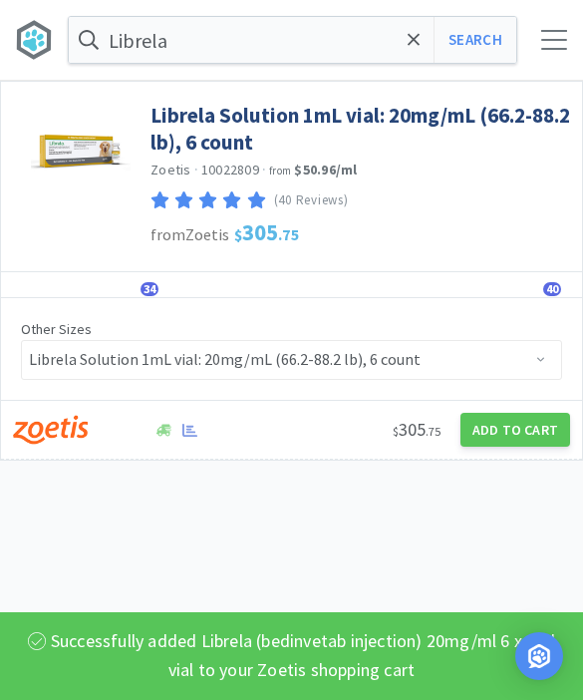
click at [418, 44] on icon at bounding box center [414, 39] width 12 height 12
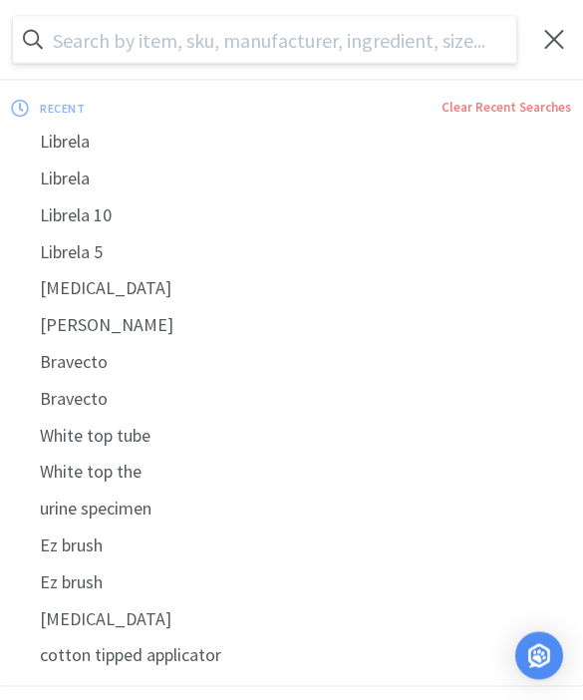
click at [553, 48] on div at bounding box center [555, 40] width 26 height 20
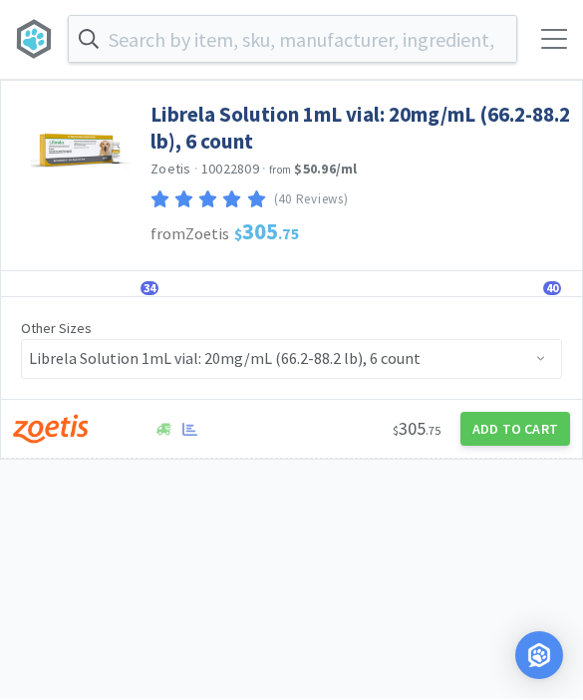
click at [553, 42] on div at bounding box center [555, 40] width 26 height 20
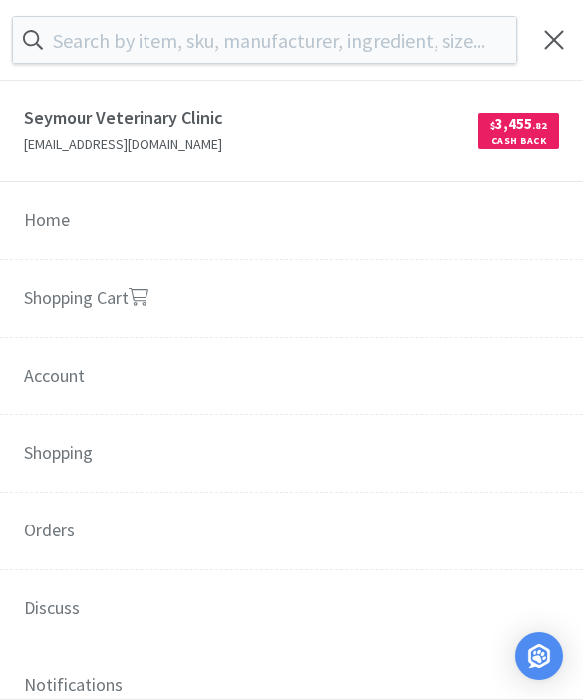
click at [258, 292] on link "Shopping Cart" at bounding box center [291, 299] width 583 height 79
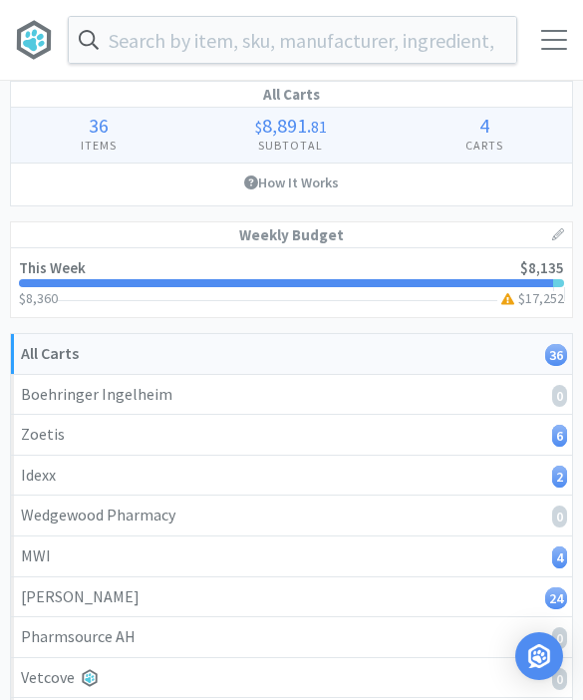
click at [409, 48] on input "text" at bounding box center [293, 40] width 448 height 46
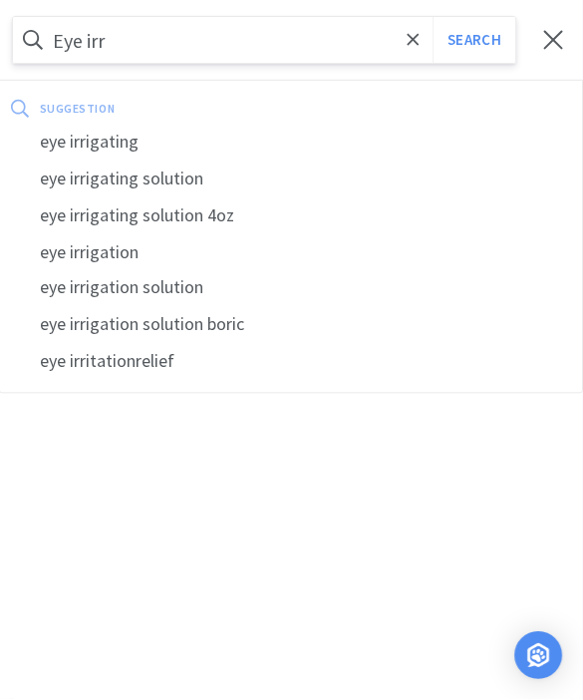
click at [151, 144] on div "eye irrigating" at bounding box center [291, 142] width 583 height 37
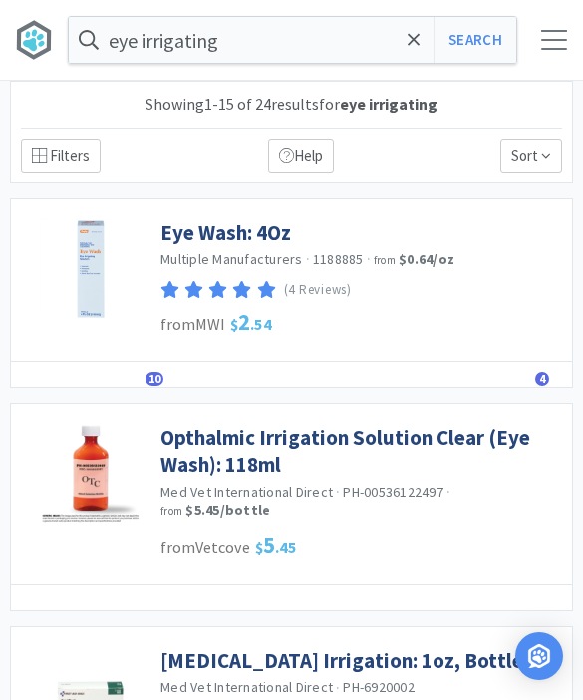
click at [244, 220] on link "Eye Wash: 4Oz" at bounding box center [226, 232] width 131 height 27
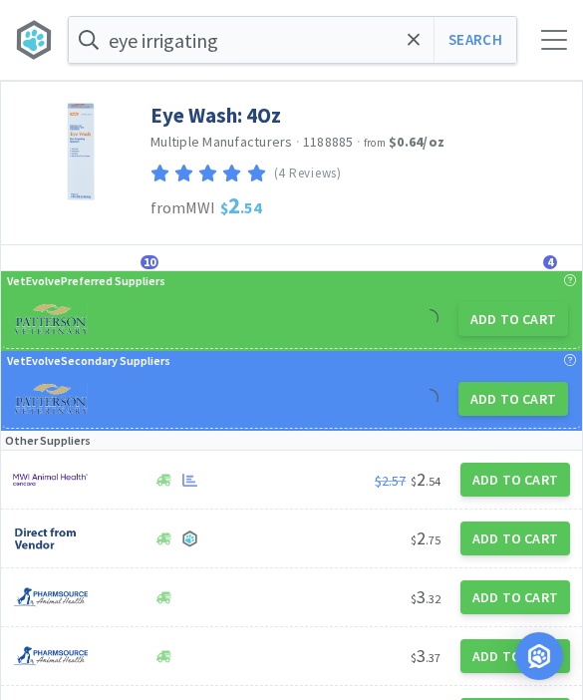
click at [496, 328] on button "Add to Cart" at bounding box center [514, 319] width 110 height 34
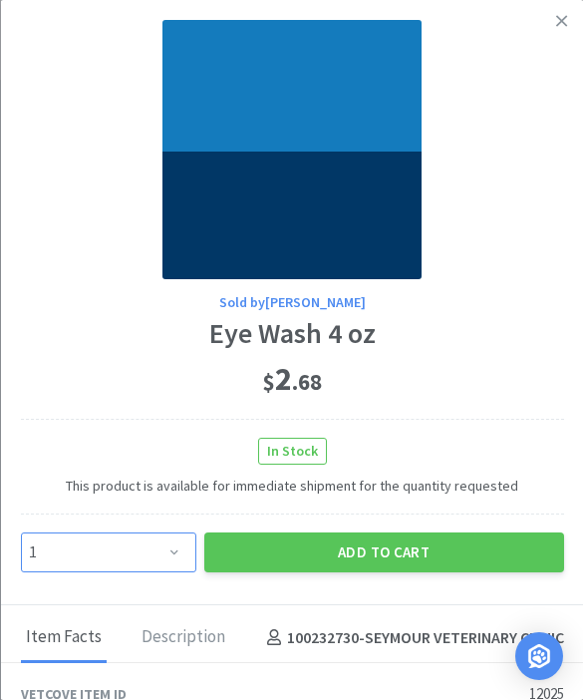
click at [169, 554] on select "Enter Quantity 1 2 3 4 5 6 7 8 9 10 11 12 13 14 15 16 17 18 19 20 Enter Quantity" at bounding box center [108, 553] width 176 height 40
click at [382, 553] on button "Add to Cart" at bounding box center [383, 553] width 360 height 40
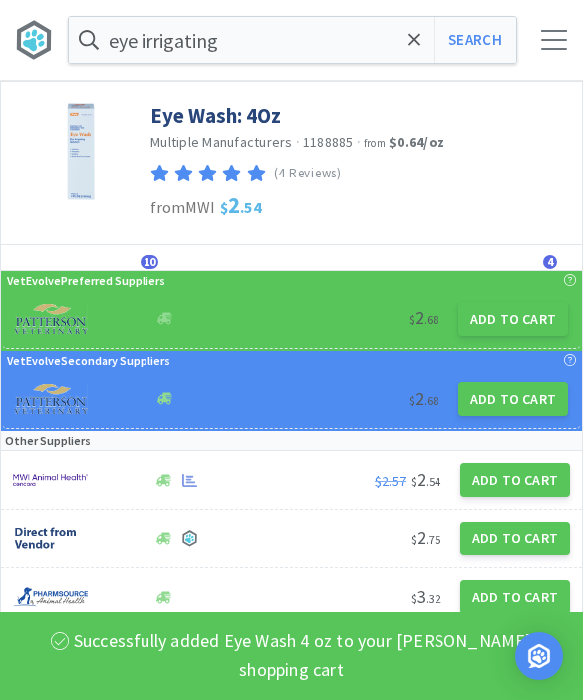
click at [395, 43] on input "eye irrigating" at bounding box center [293, 40] width 448 height 46
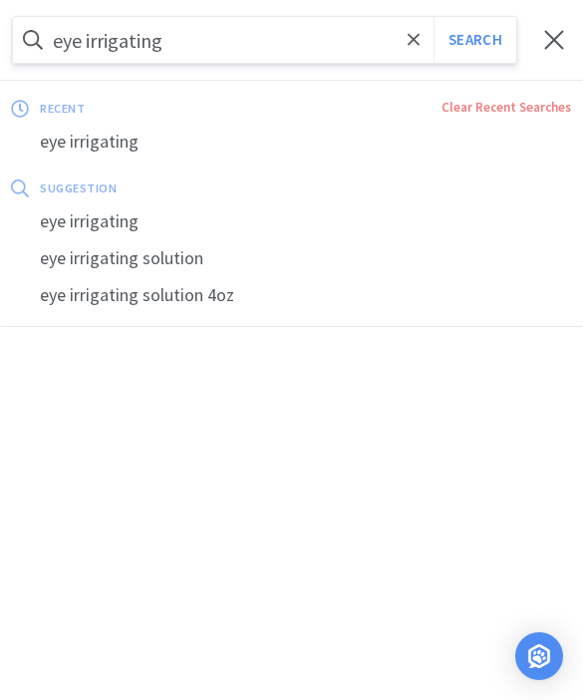
click at [405, 39] on span at bounding box center [414, 40] width 23 height 42
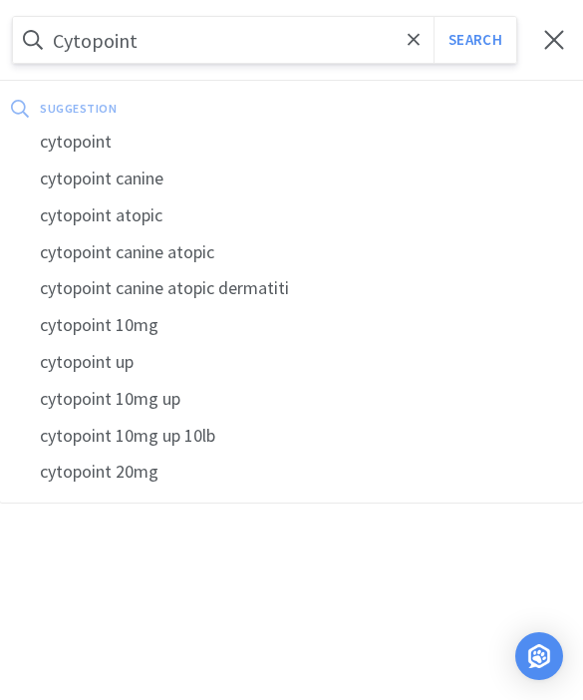
click at [109, 134] on div "cytopoint" at bounding box center [291, 142] width 583 height 37
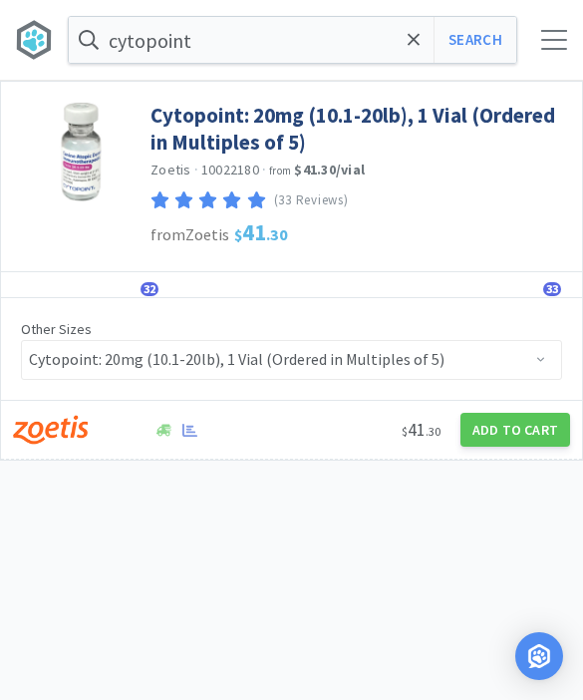
click at [510, 434] on button "Add to Cart" at bounding box center [516, 430] width 110 height 34
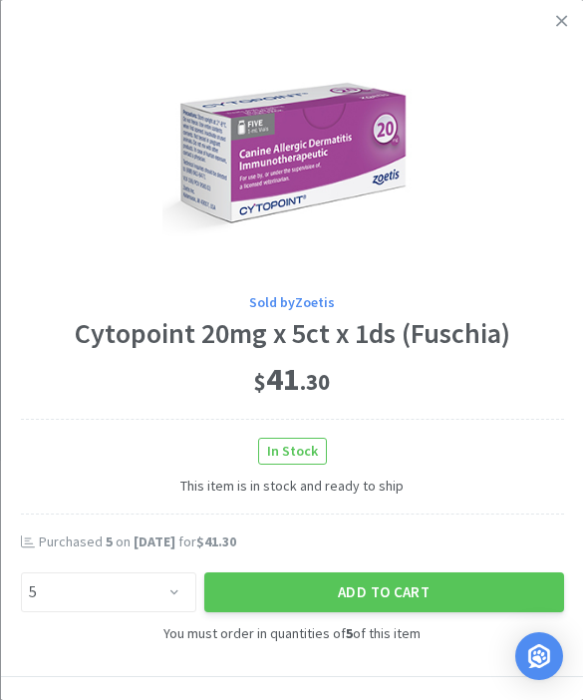
click at [395, 588] on button "Add to Cart" at bounding box center [383, 592] width 360 height 40
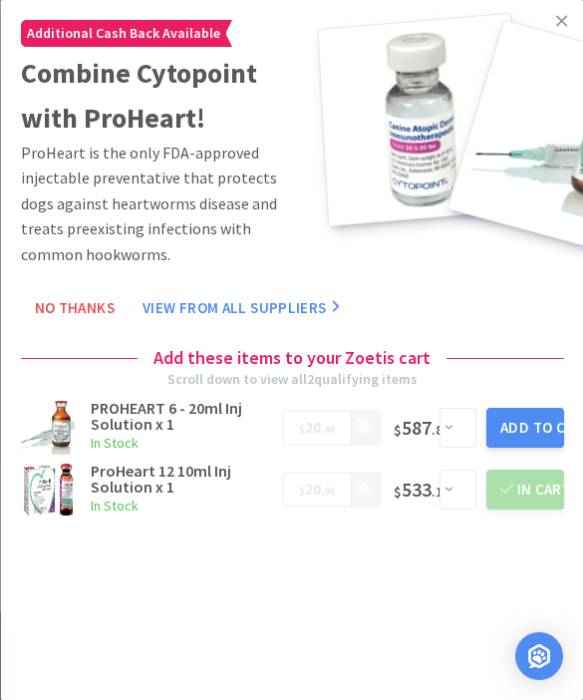
click at [571, 22] on link at bounding box center [562, 21] width 35 height 43
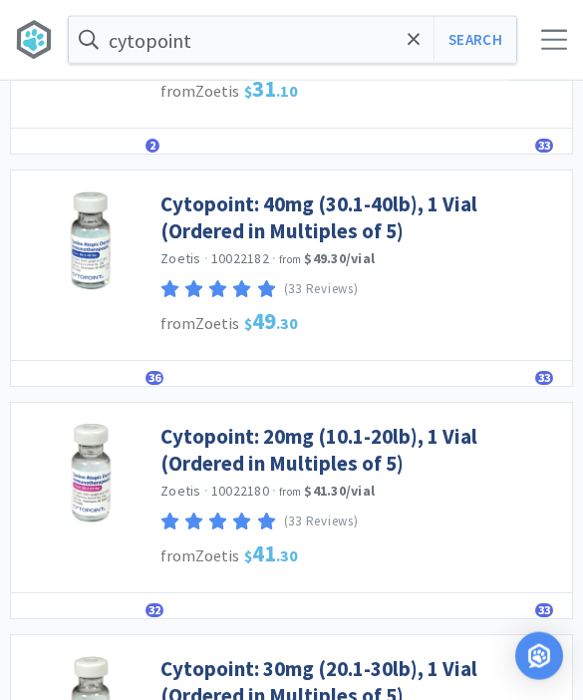
scroll to position [955, 0]
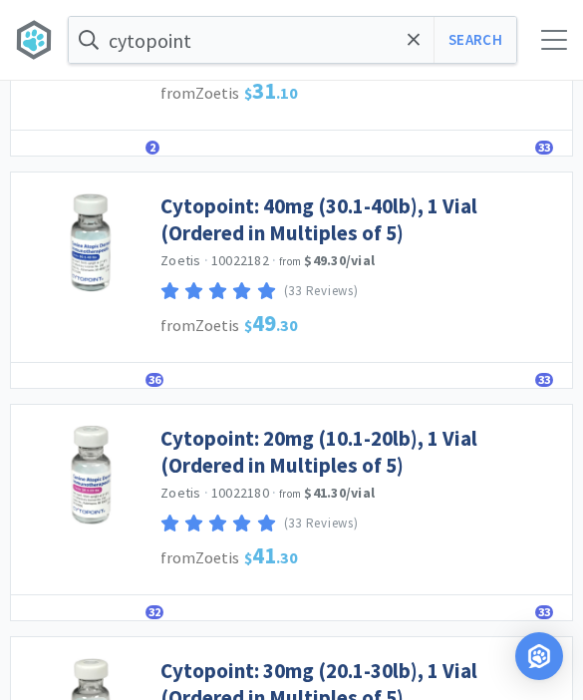
click at [379, 232] on link "Cytopoint: 40mg (30.1-40lb), 1 Vial (Ordered in Multiples of 5)" at bounding box center [362, 219] width 402 height 55
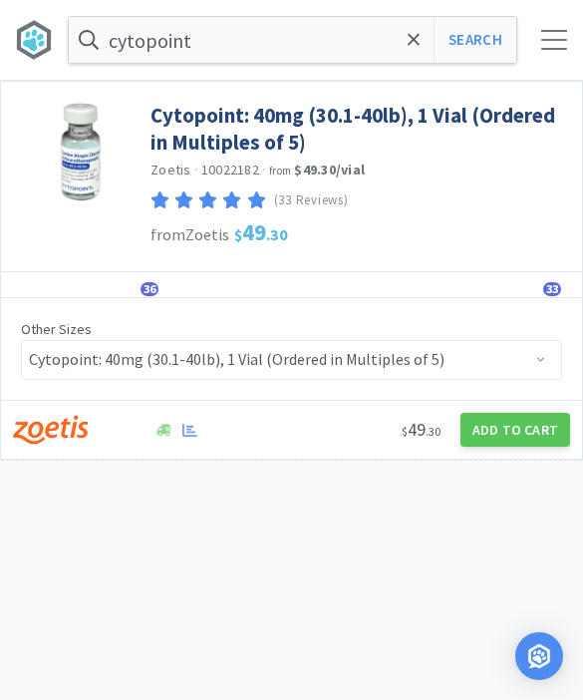
click at [518, 423] on button "Add to Cart" at bounding box center [516, 430] width 110 height 34
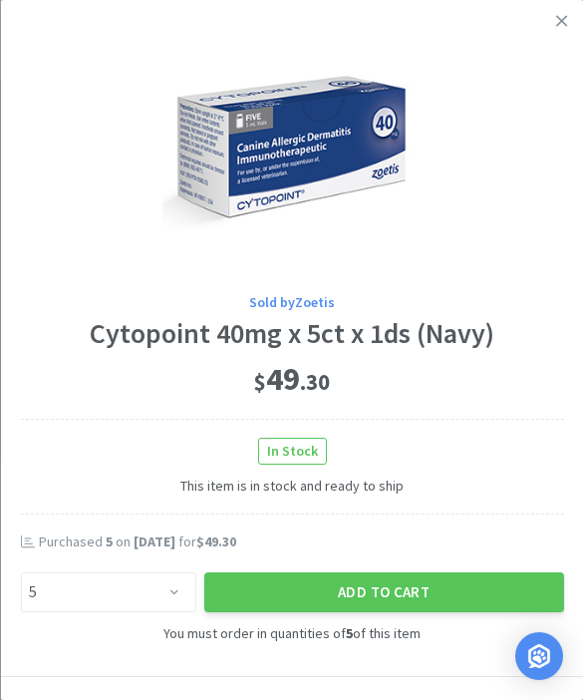
click at [421, 579] on button "Add to Cart" at bounding box center [383, 592] width 360 height 40
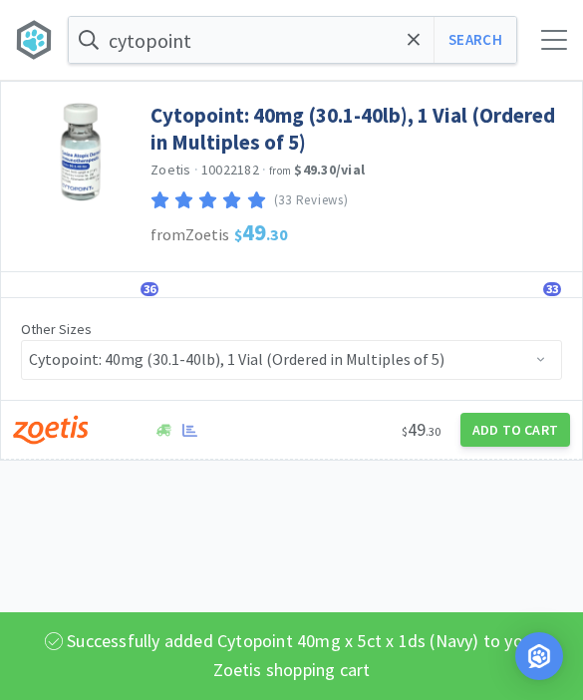
click at [567, 39] on div at bounding box center [555, 40] width 58 height 20
click at [547, 34] on div at bounding box center [555, 40] width 26 height 20
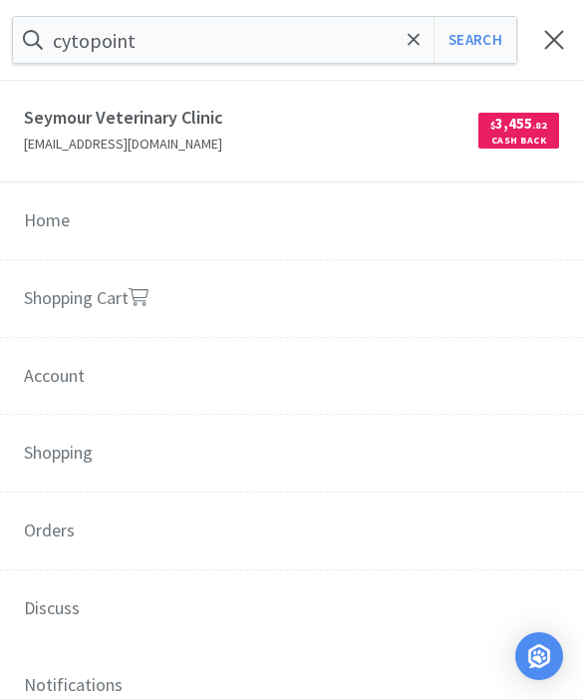
click at [309, 310] on link "Shopping Cart" at bounding box center [291, 299] width 583 height 79
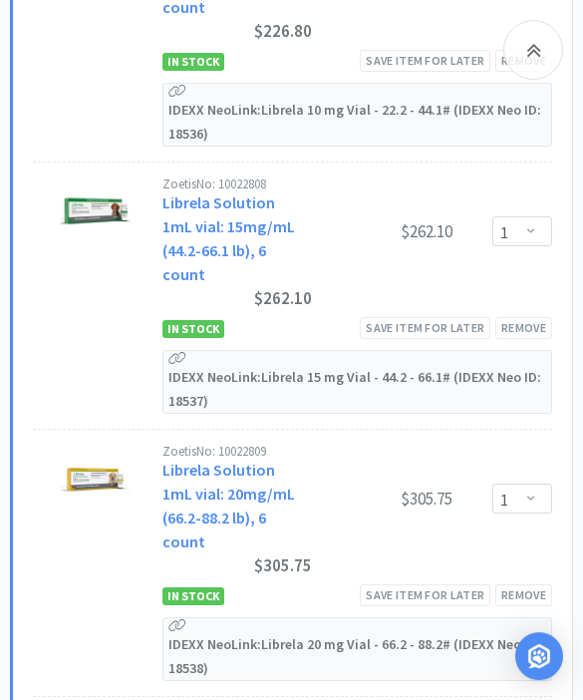
scroll to position [1822, 0]
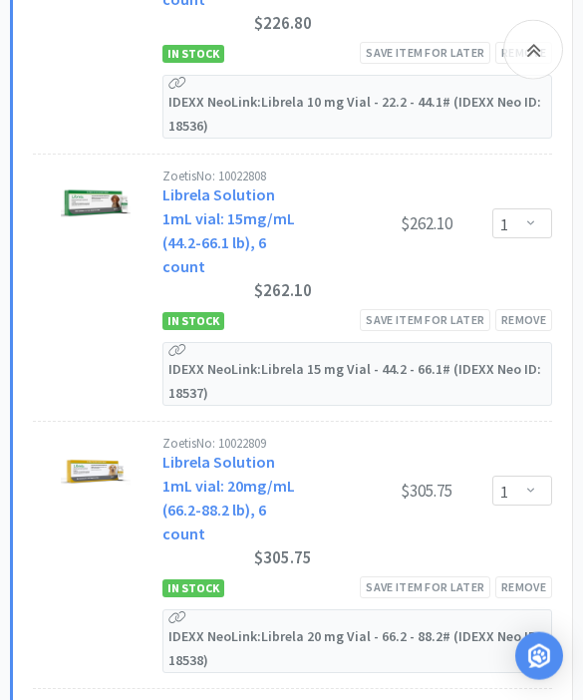
click at [527, 582] on div "Remove" at bounding box center [524, 586] width 57 height 21
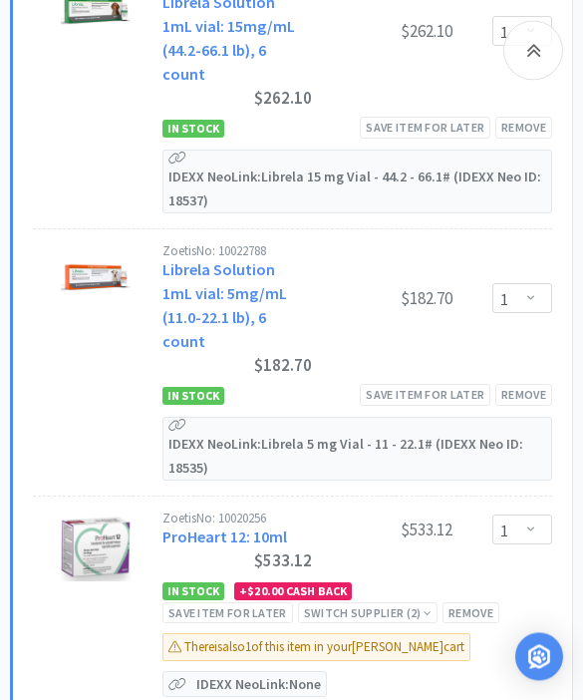
click at [525, 394] on div "Remove" at bounding box center [524, 394] width 57 height 21
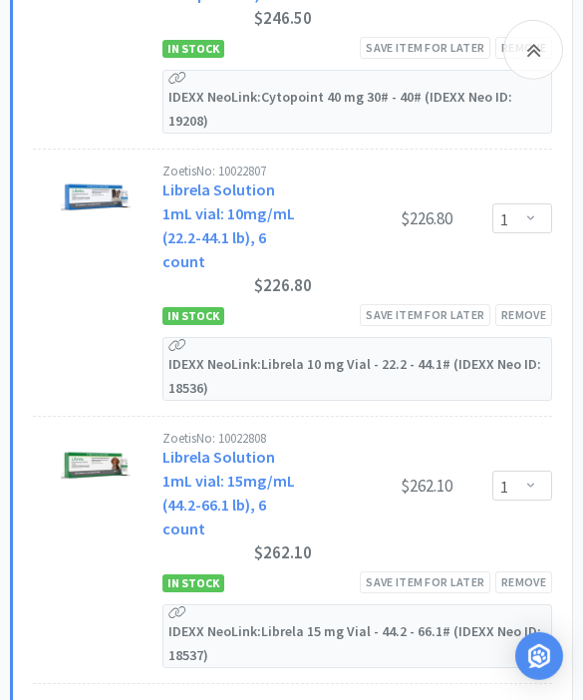
scroll to position [1561, 0]
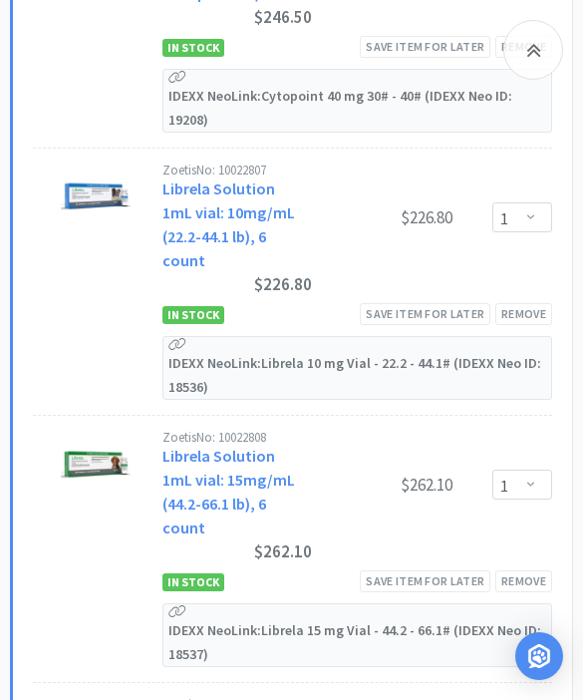
click at [449, 572] on div "Save item for later" at bounding box center [425, 580] width 131 height 21
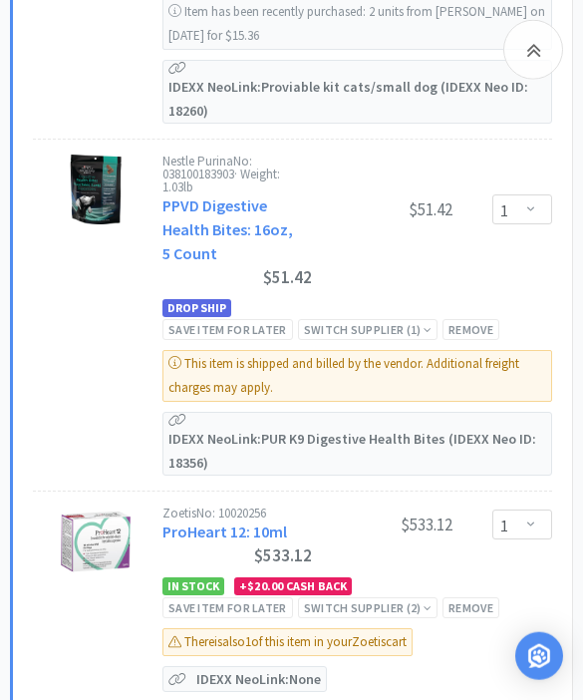
scroll to position [12814, 0]
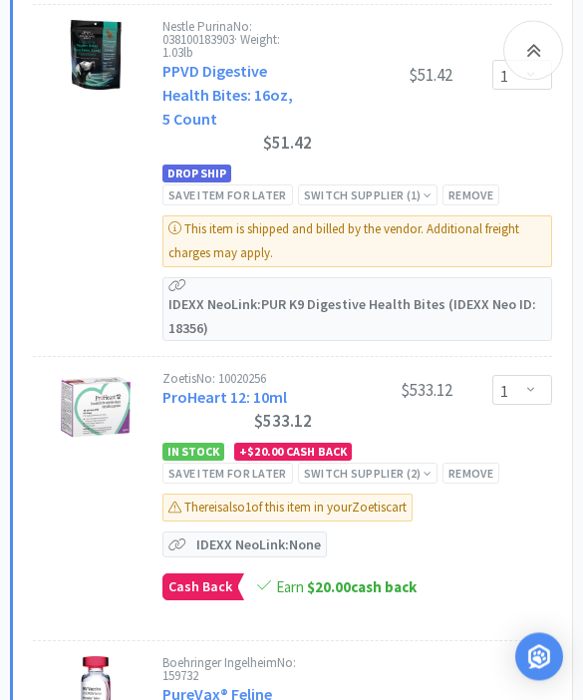
click at [383, 486] on div "Zoetis No: 10020256 ProHeart 12: 10ml $533.12 Enter Quantity 1 2 3 4 5 6 7 8 9 …" at bounding box center [358, 498] width 390 height 253
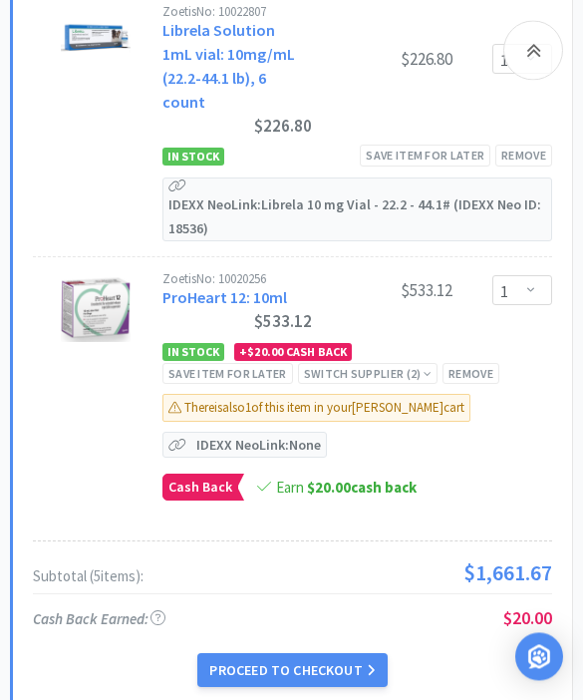
scroll to position [1717, 0]
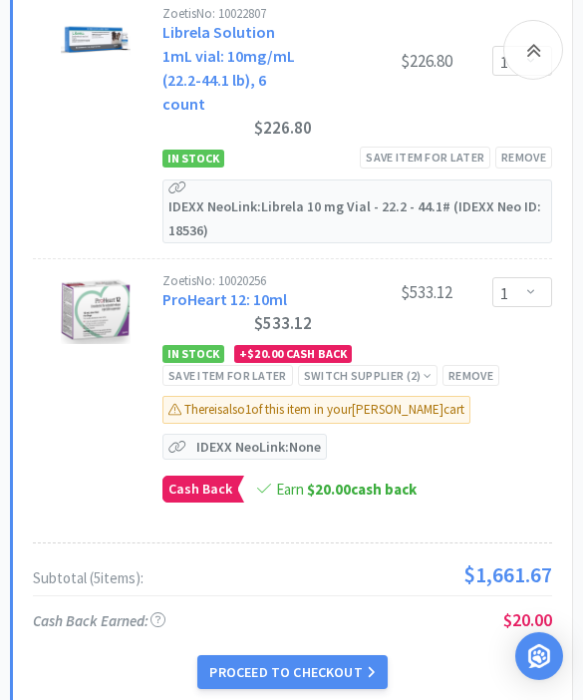
click at [475, 366] on div "Remove" at bounding box center [471, 375] width 57 height 21
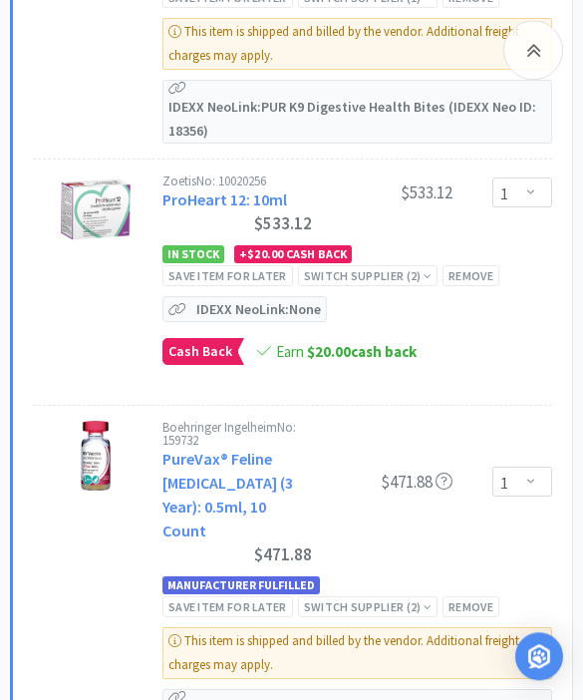
scroll to position [12748, 0]
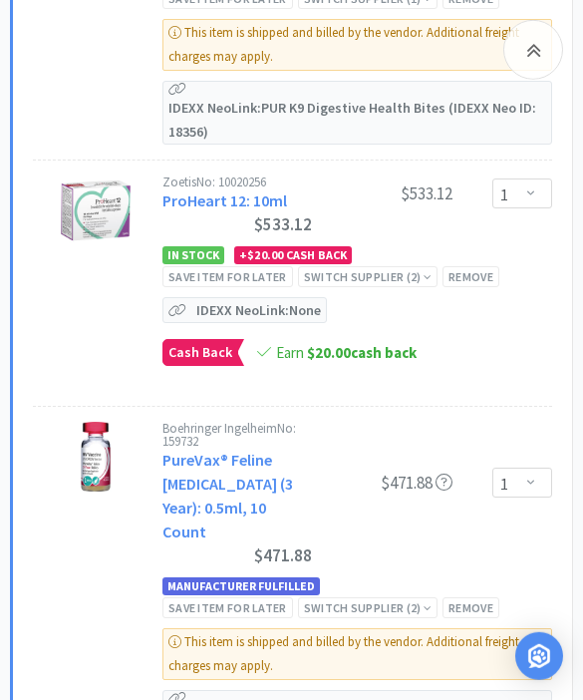
click at [265, 266] on div "Save item for later" at bounding box center [228, 276] width 131 height 21
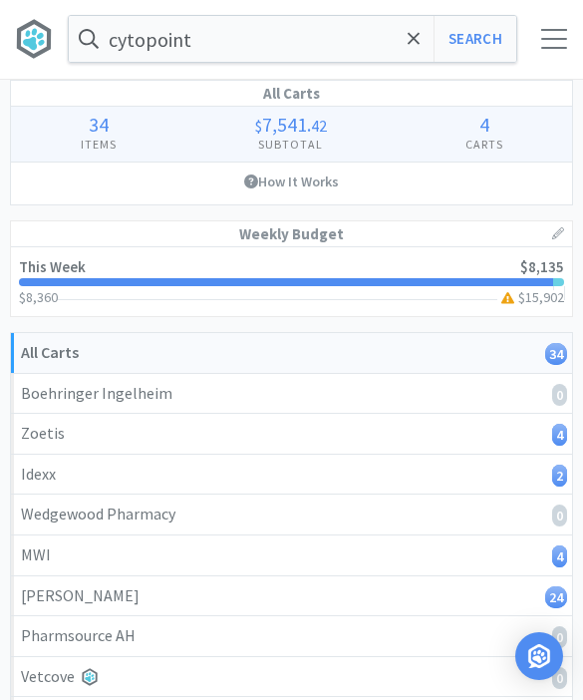
scroll to position [0, 0]
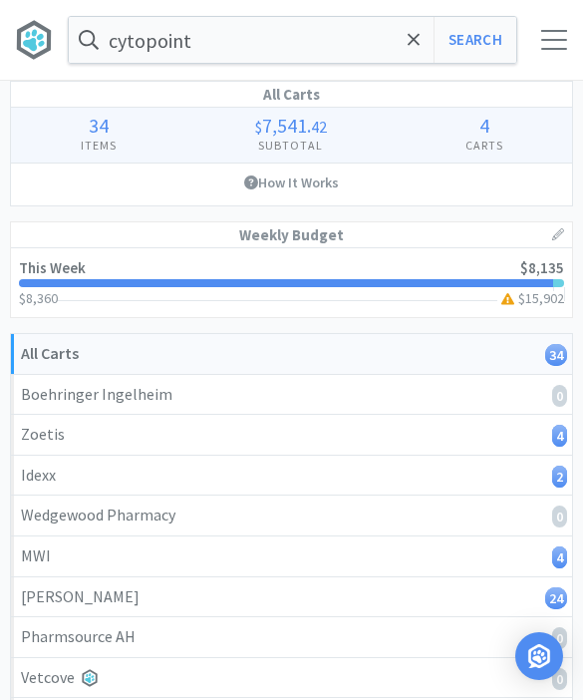
click at [423, 45] on span at bounding box center [414, 40] width 23 height 42
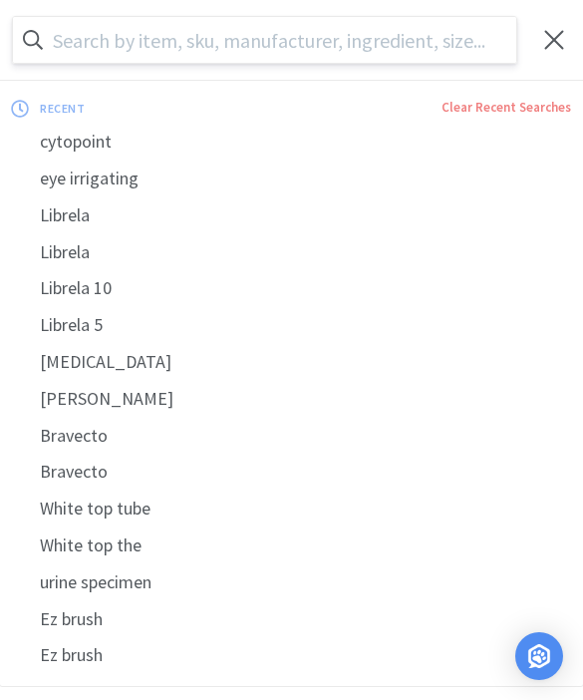
click at [419, 52] on input "text" at bounding box center [265, 40] width 504 height 46
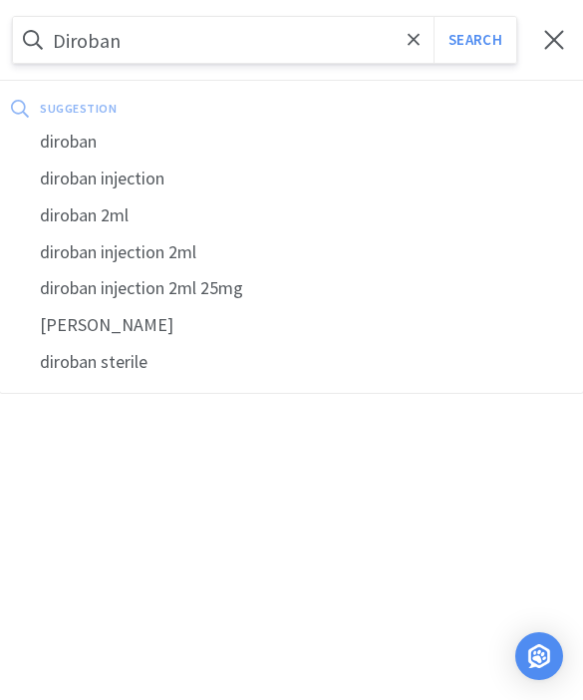
click at [143, 131] on div "diroban" at bounding box center [291, 142] width 583 height 37
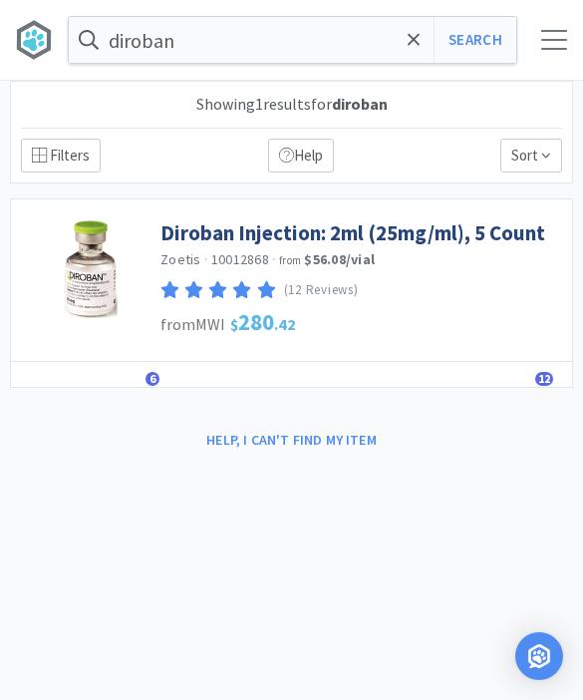
click at [406, 234] on link "Diroban Injection: 2ml (25mg/ml), 5 Count" at bounding box center [353, 232] width 385 height 27
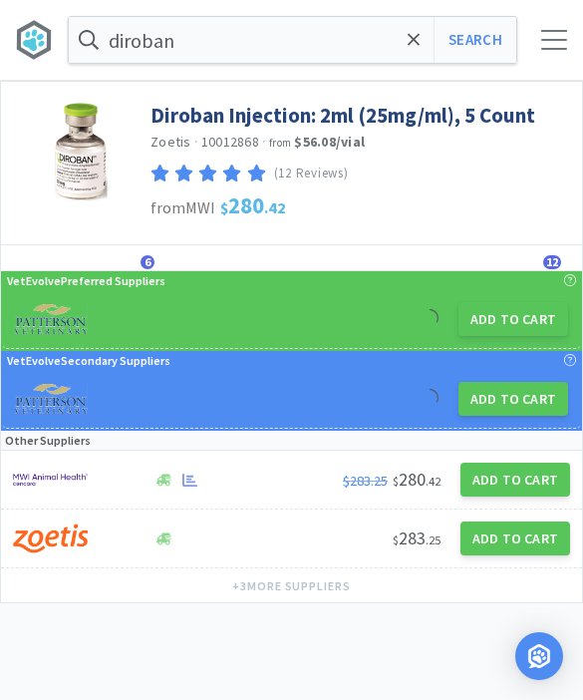
click at [521, 317] on button "Add to Cart" at bounding box center [514, 319] width 110 height 34
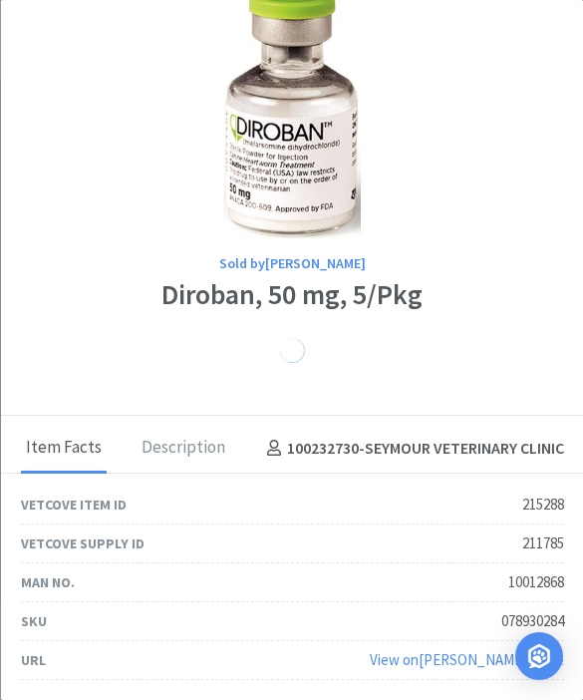
scroll to position [38, 0]
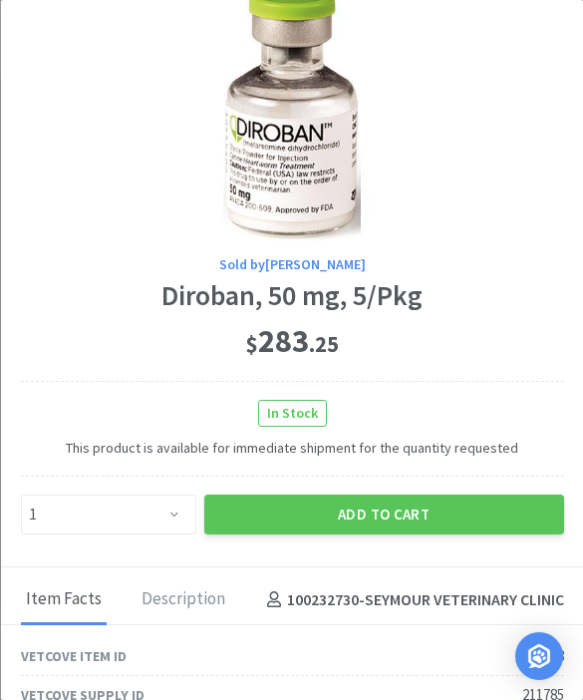
click at [399, 527] on button "Add to Cart" at bounding box center [383, 515] width 360 height 40
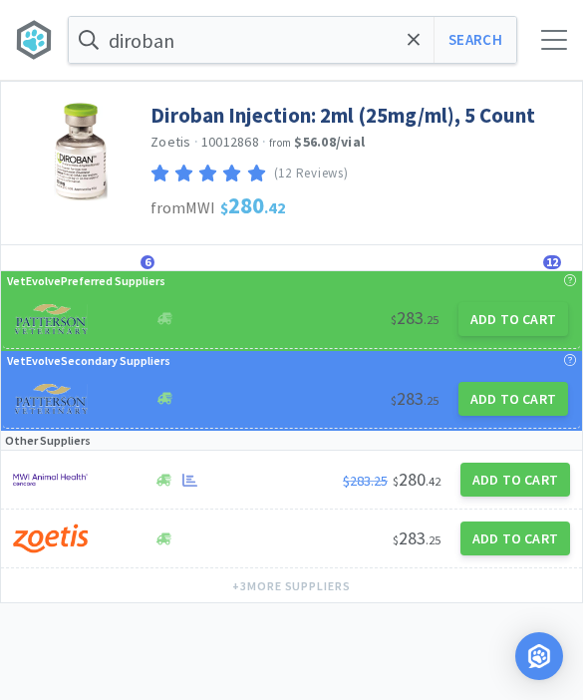
click at [422, 34] on span at bounding box center [414, 40] width 23 height 42
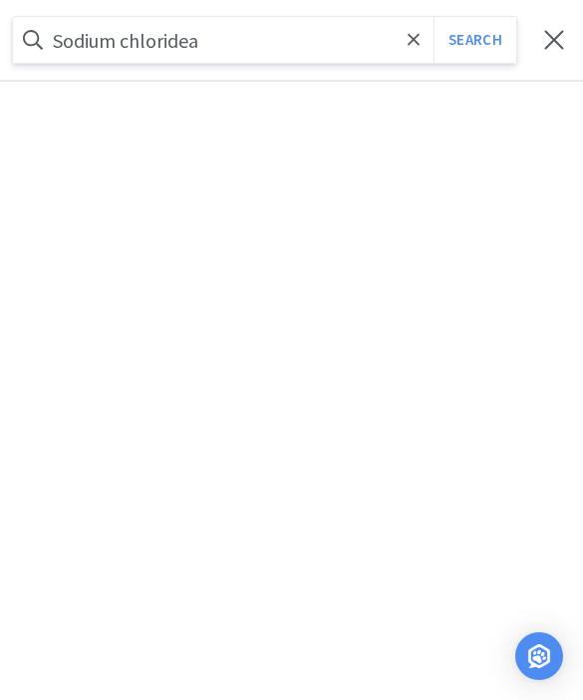
click at [414, 31] on icon at bounding box center [414, 40] width 13 height 20
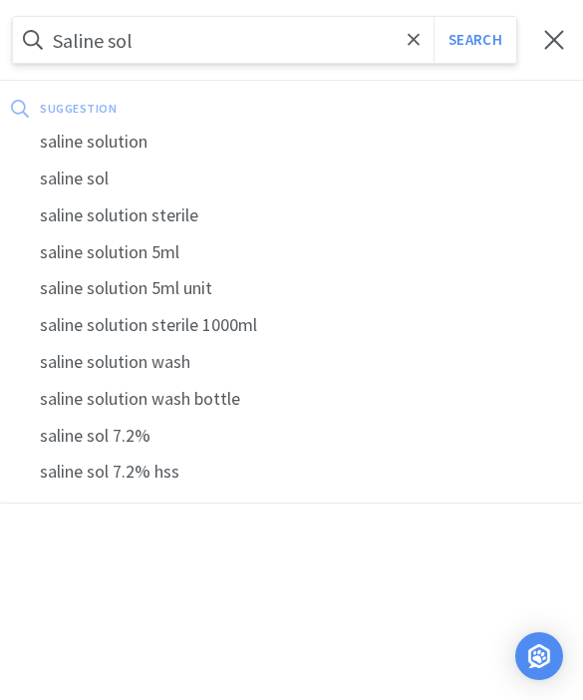
click at [135, 161] on div "saline sol" at bounding box center [291, 179] width 583 height 37
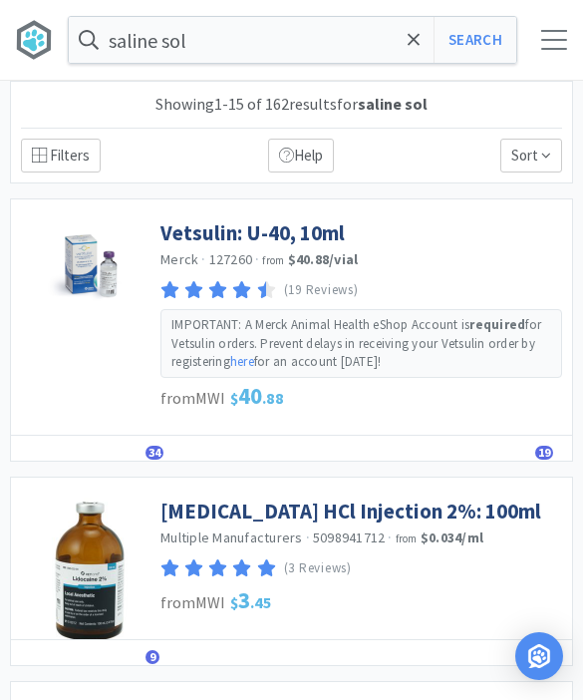
click at [300, 39] on input "saline sol" at bounding box center [293, 40] width 448 height 46
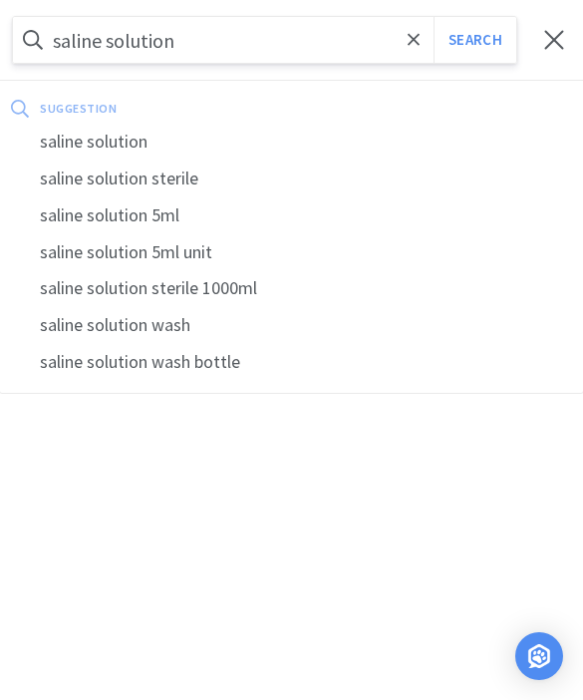
click at [475, 40] on button "Search" at bounding box center [475, 40] width 83 height 46
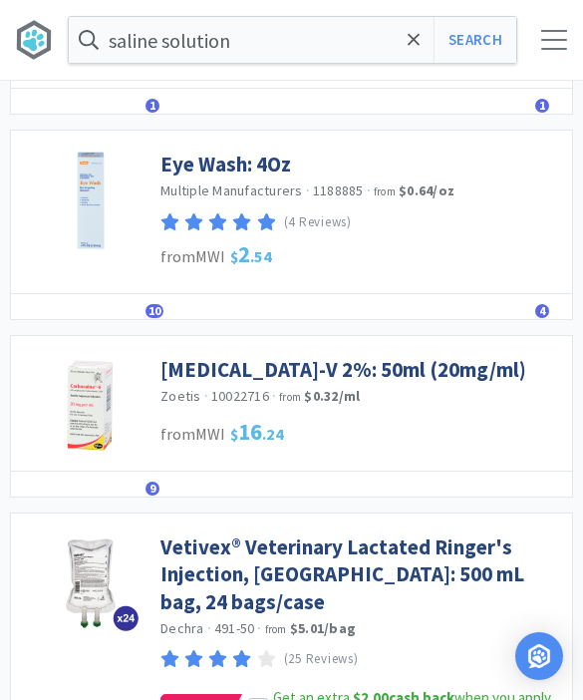
scroll to position [1015, 0]
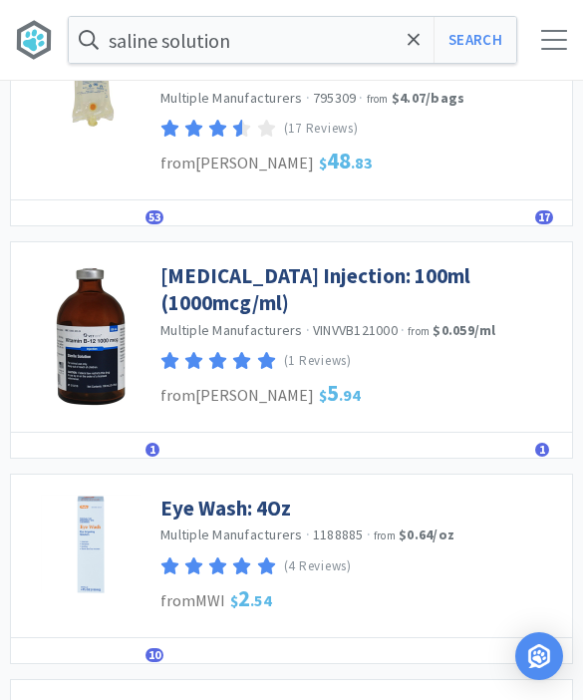
click at [414, 43] on icon at bounding box center [414, 40] width 13 height 20
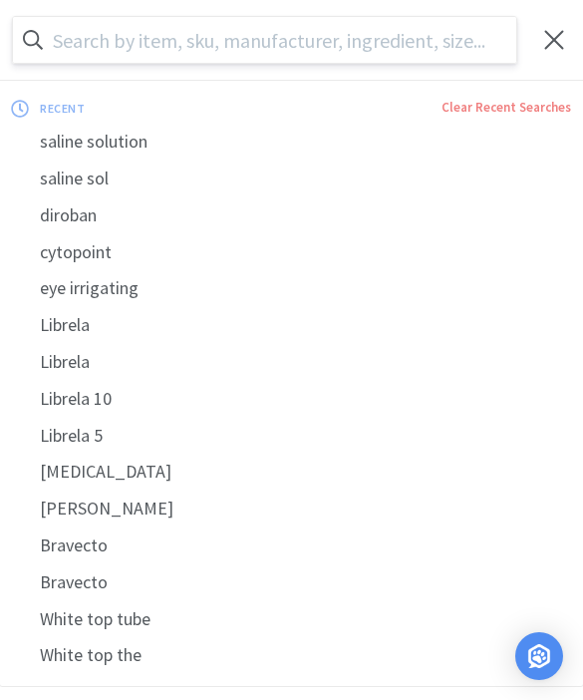
scroll to position [671, 0]
click at [549, 51] on div "recent Clear Recent Searches saline solution saline sol diroban cytopoint eye i…" at bounding box center [291, 40] width 583 height 80
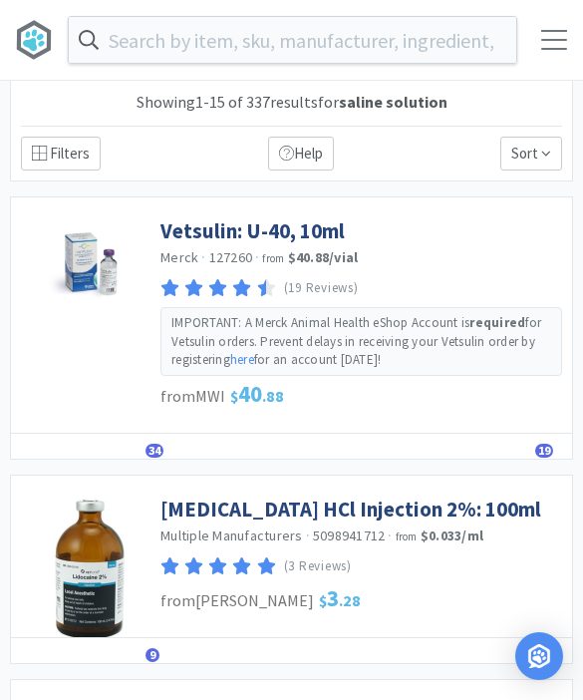
scroll to position [1, 0]
